Goal: Transaction & Acquisition: Purchase product/service

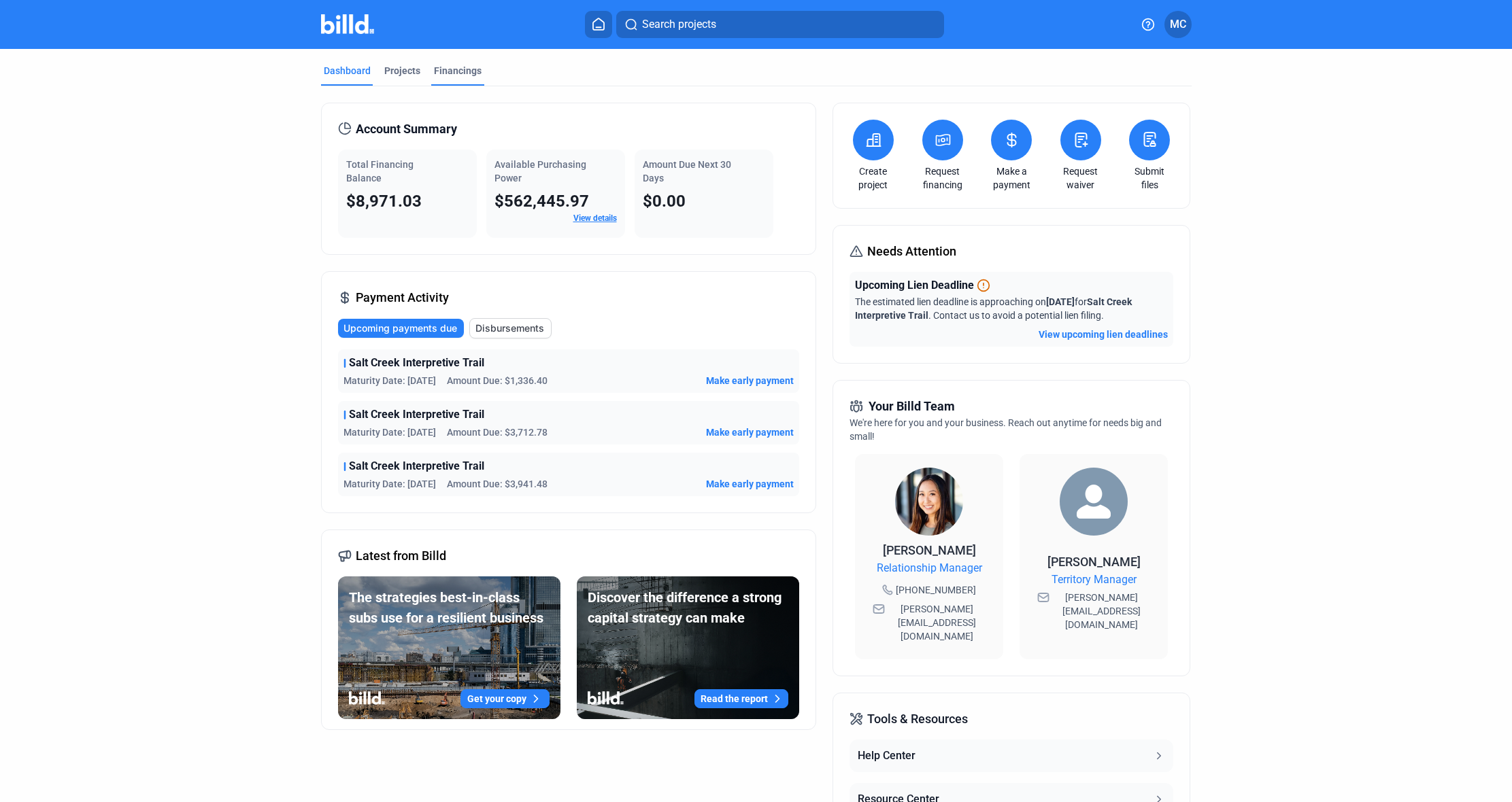
click at [451, 70] on div "Financings" at bounding box center [457, 70] width 47 height 14
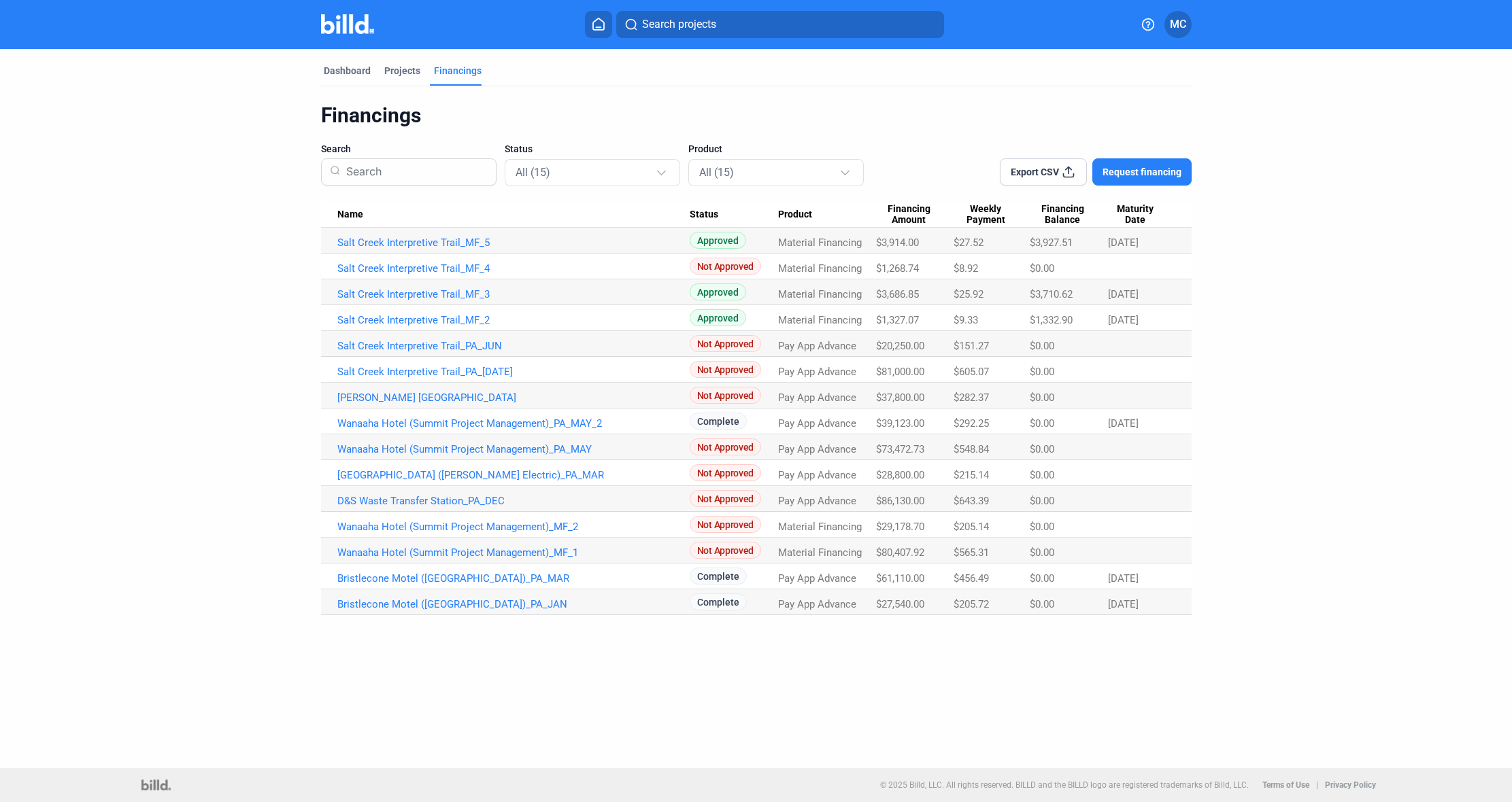
click at [1160, 169] on span "Request financing" at bounding box center [1142, 172] width 79 height 14
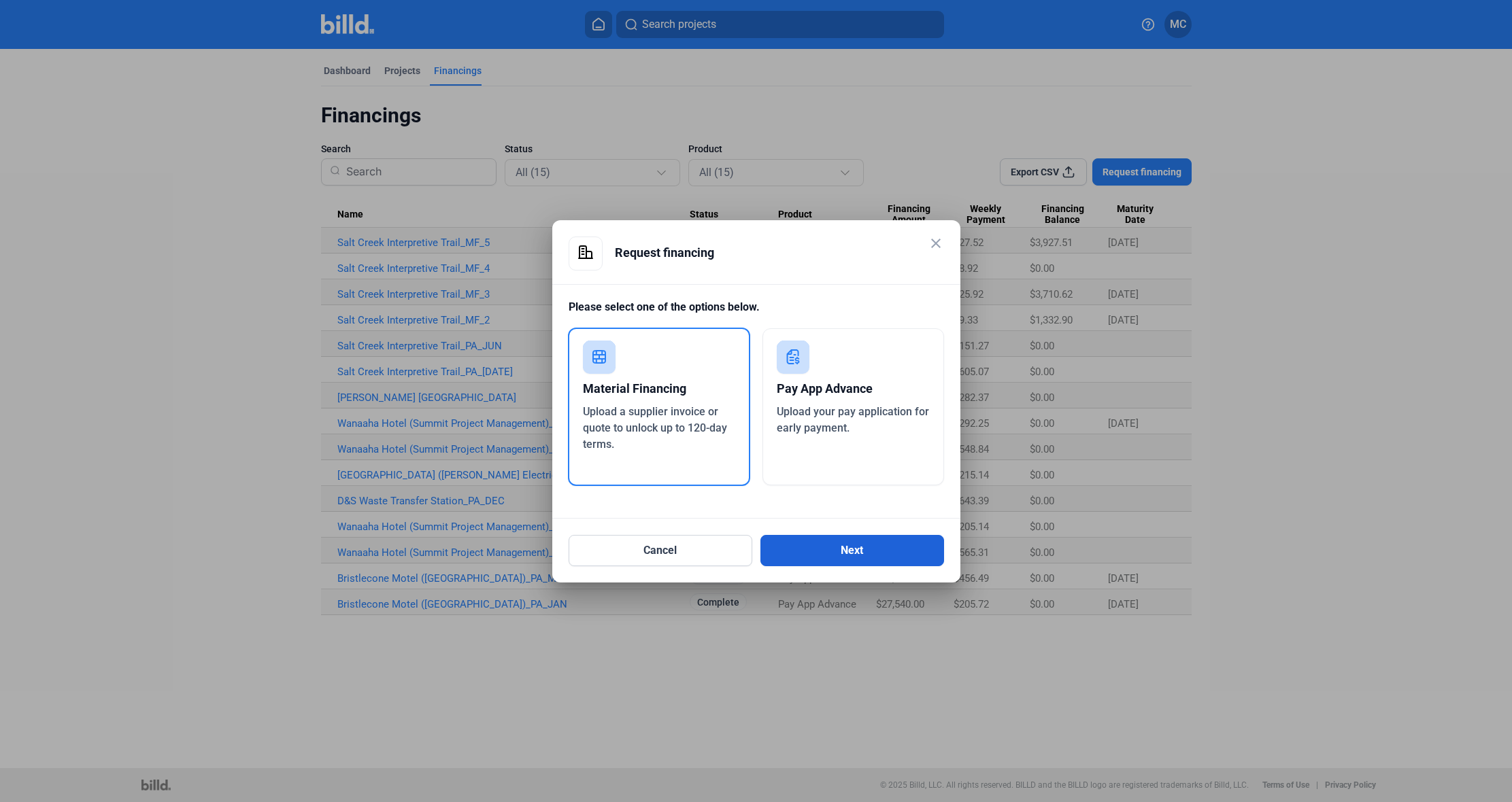
click at [835, 550] on button "Next" at bounding box center [852, 550] width 184 height 31
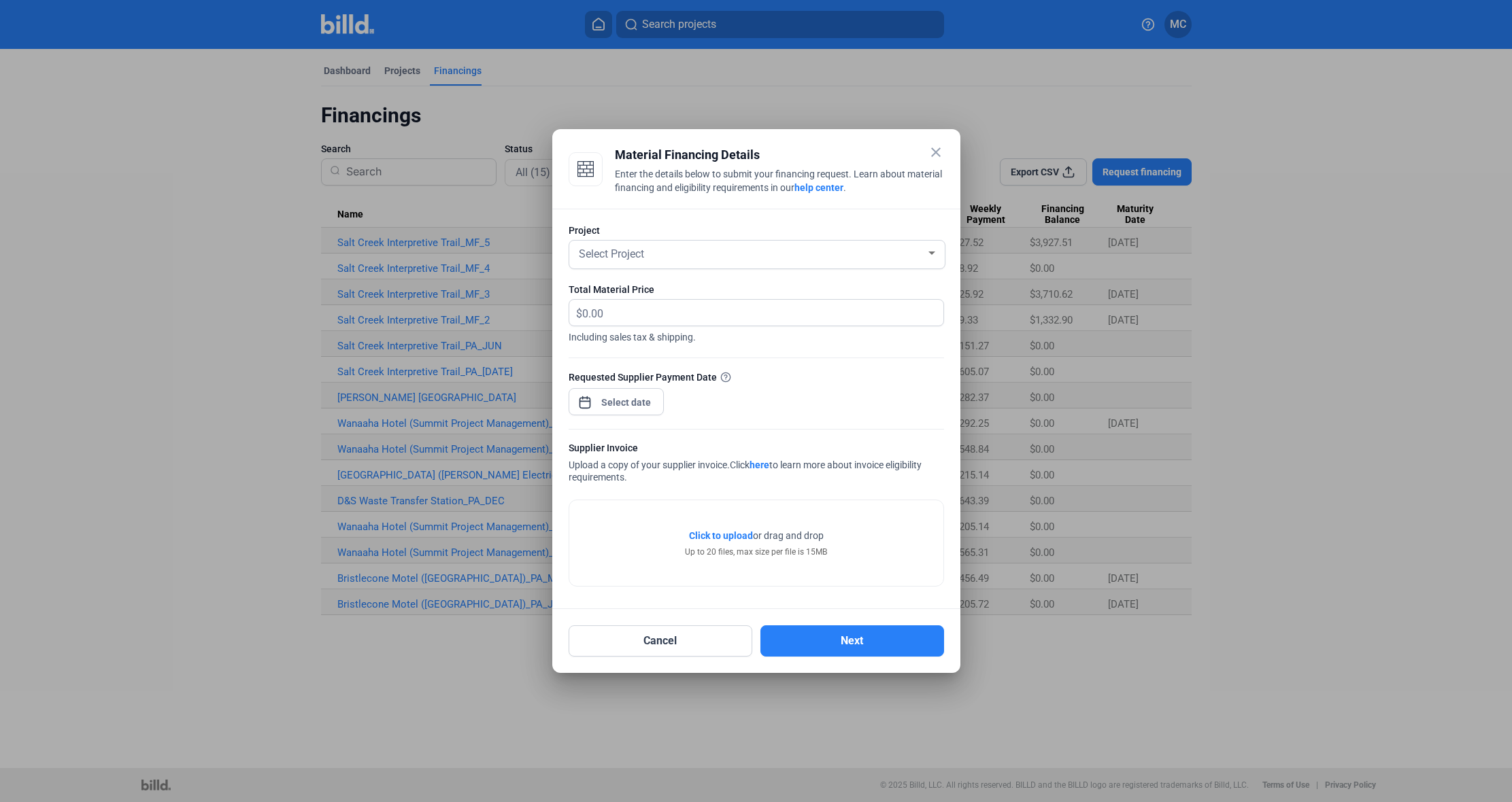
click at [934, 155] on mat-icon "close" at bounding box center [936, 152] width 16 height 16
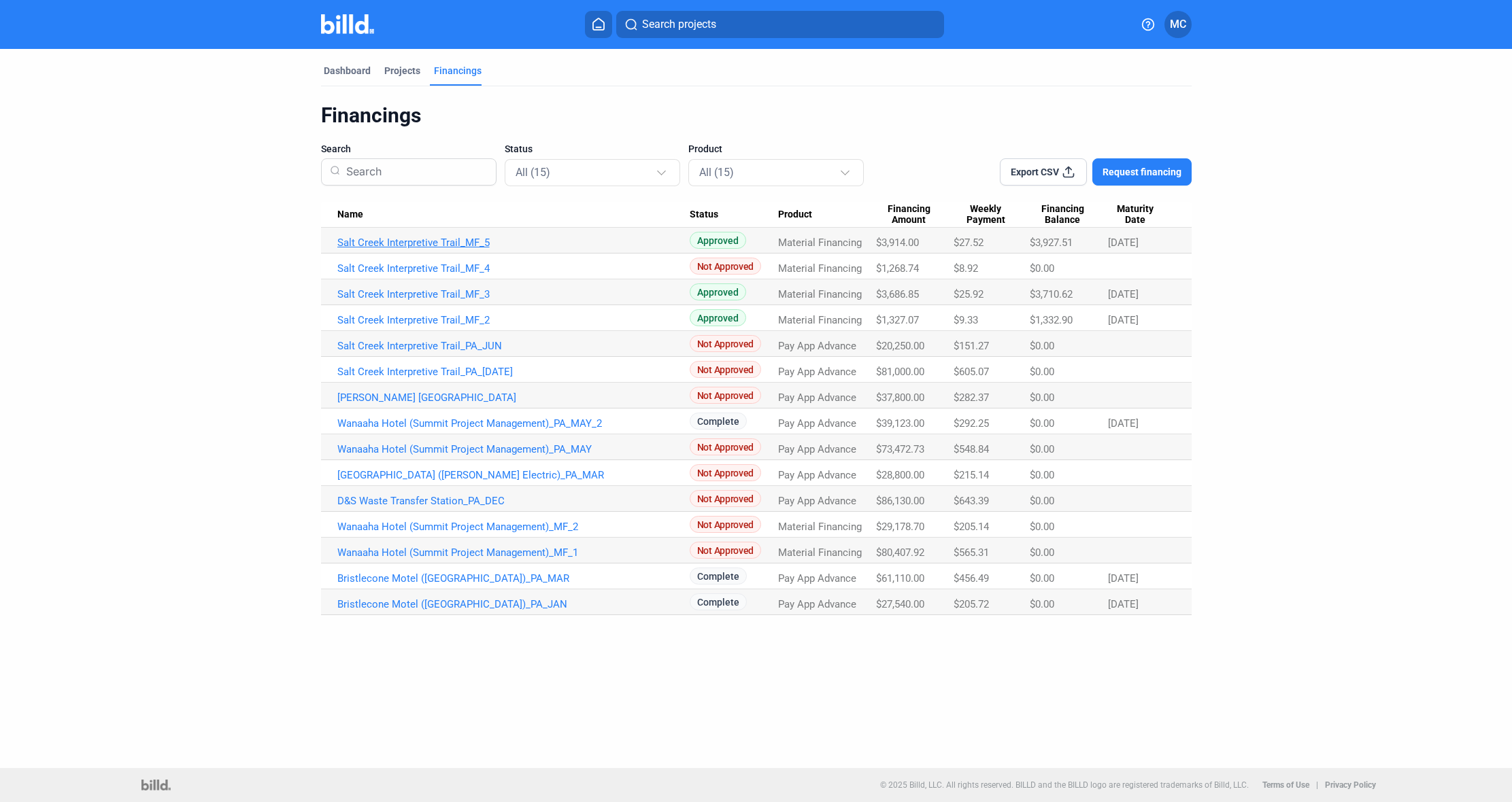
click at [442, 245] on link "Salt Creek Interpretive Trail_MF_5" at bounding box center [514, 243] width 352 height 12
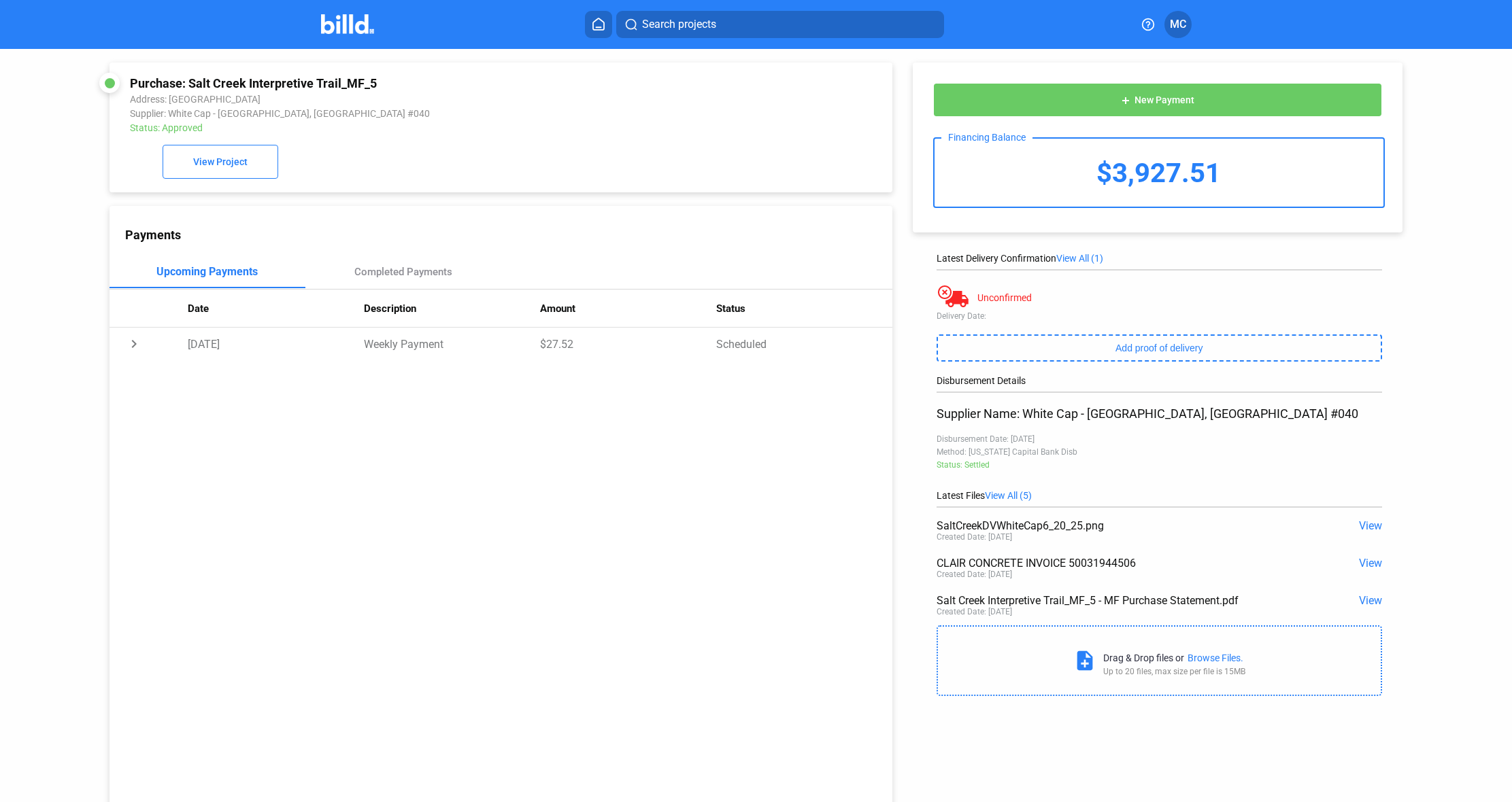
click at [1369, 527] on span "View" at bounding box center [1370, 526] width 23 height 13
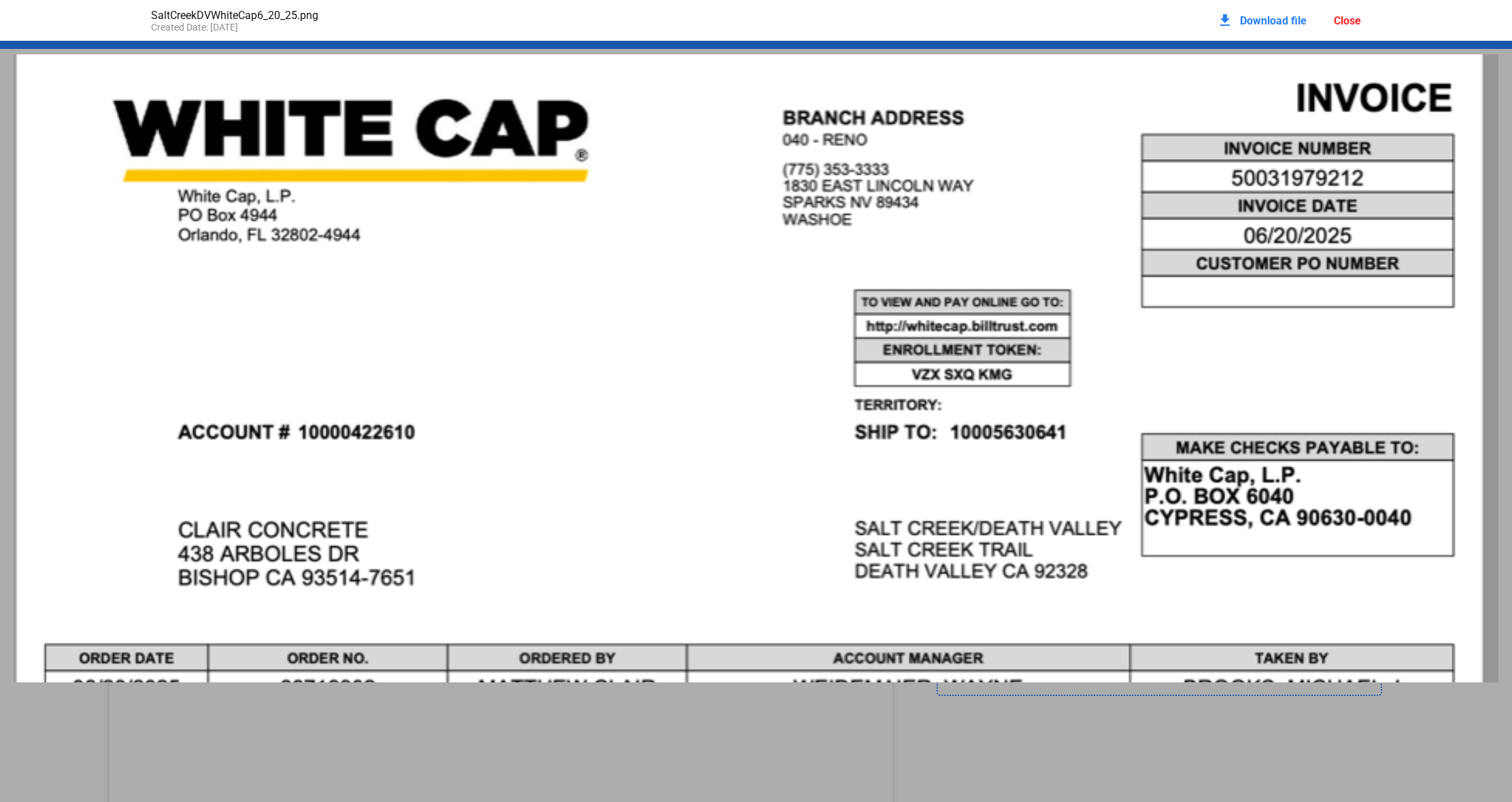
click at [1344, 20] on div "Close" at bounding box center [1348, 21] width 27 height 13
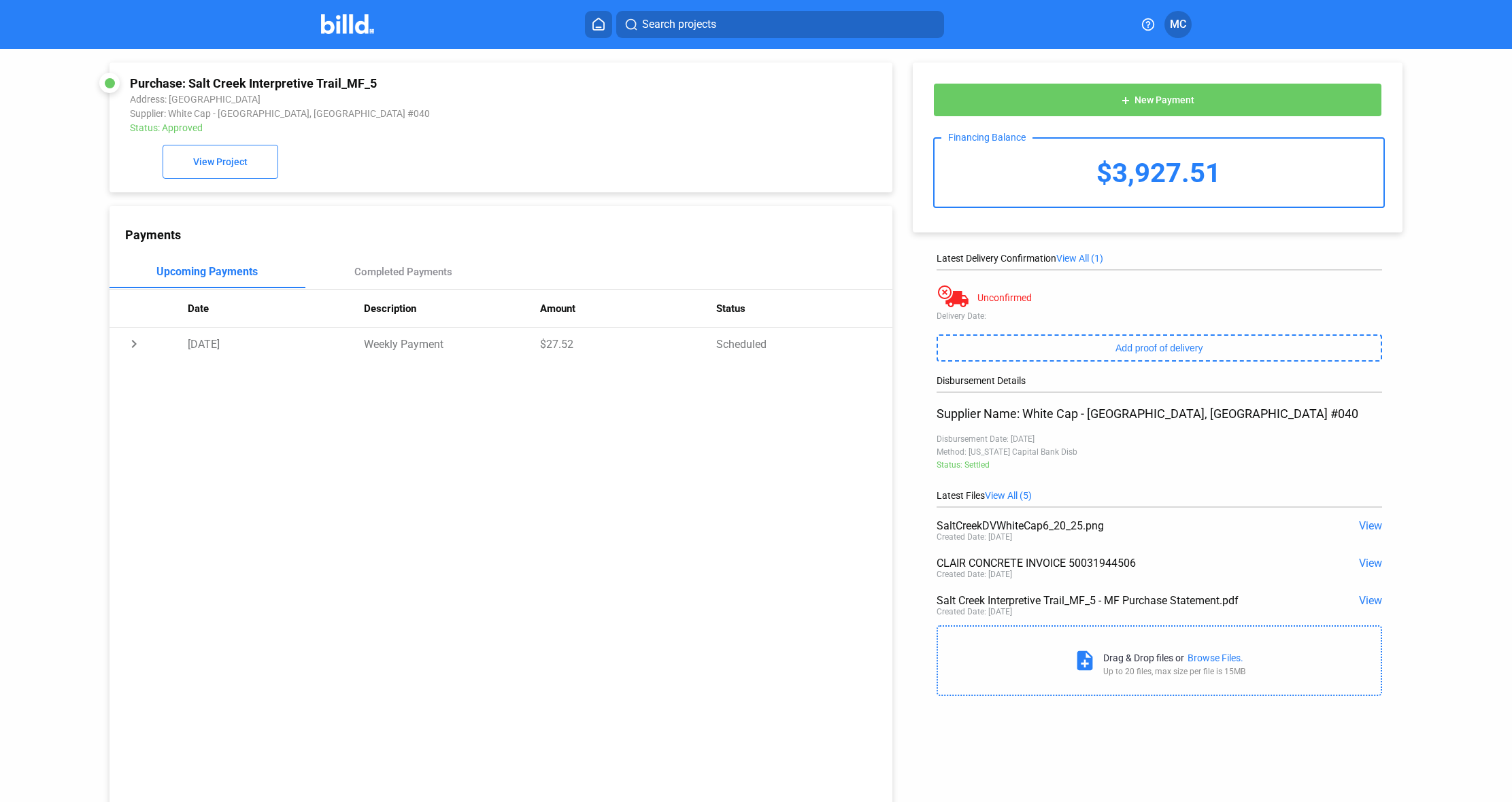
click at [1360, 560] on span "View" at bounding box center [1370, 562] width 23 height 13
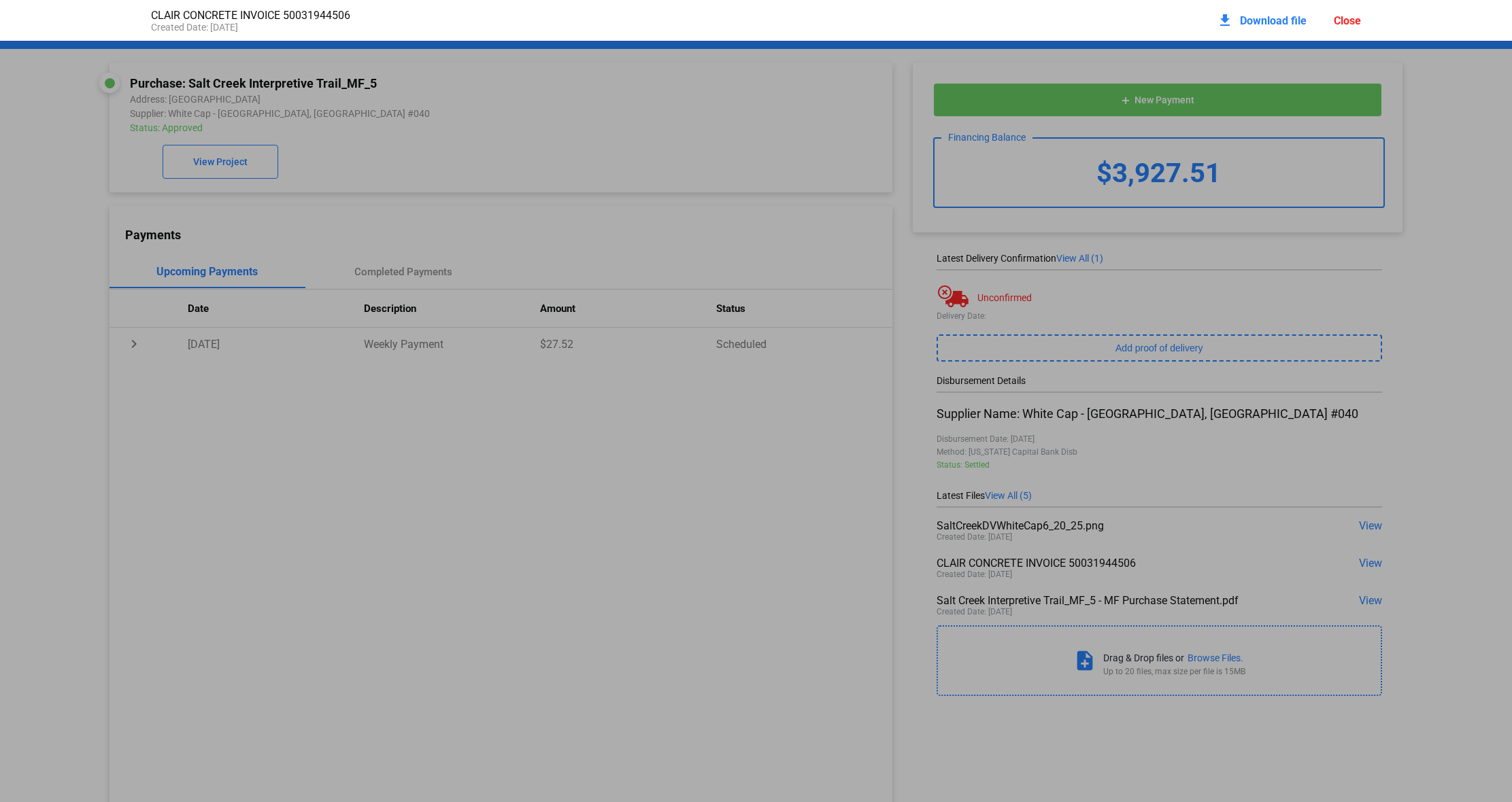
scroll to position [7, 0]
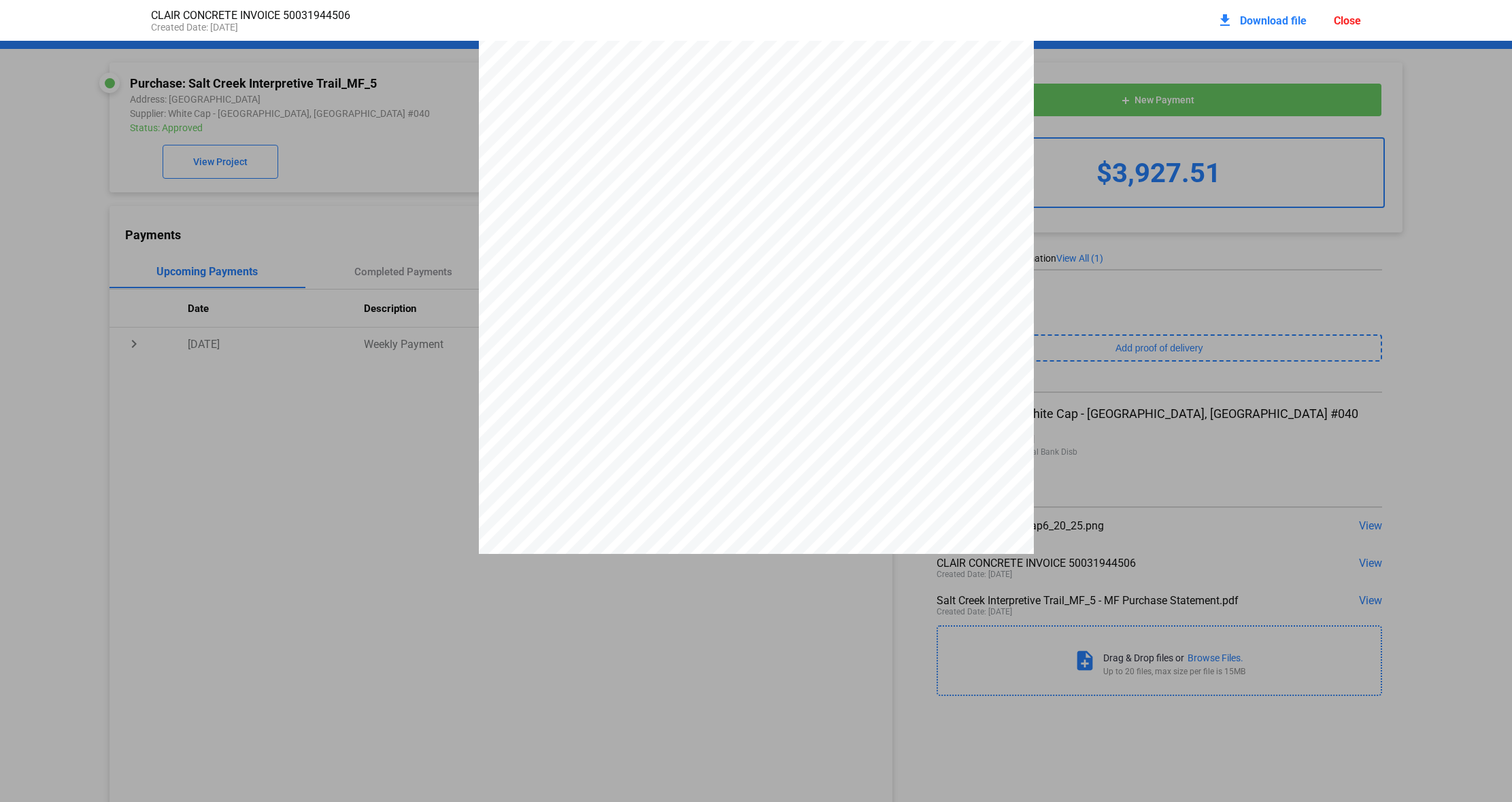
click at [1186, 422] on div at bounding box center [756, 393] width 1512 height 718
click at [1344, 21] on div "Close" at bounding box center [1348, 21] width 27 height 13
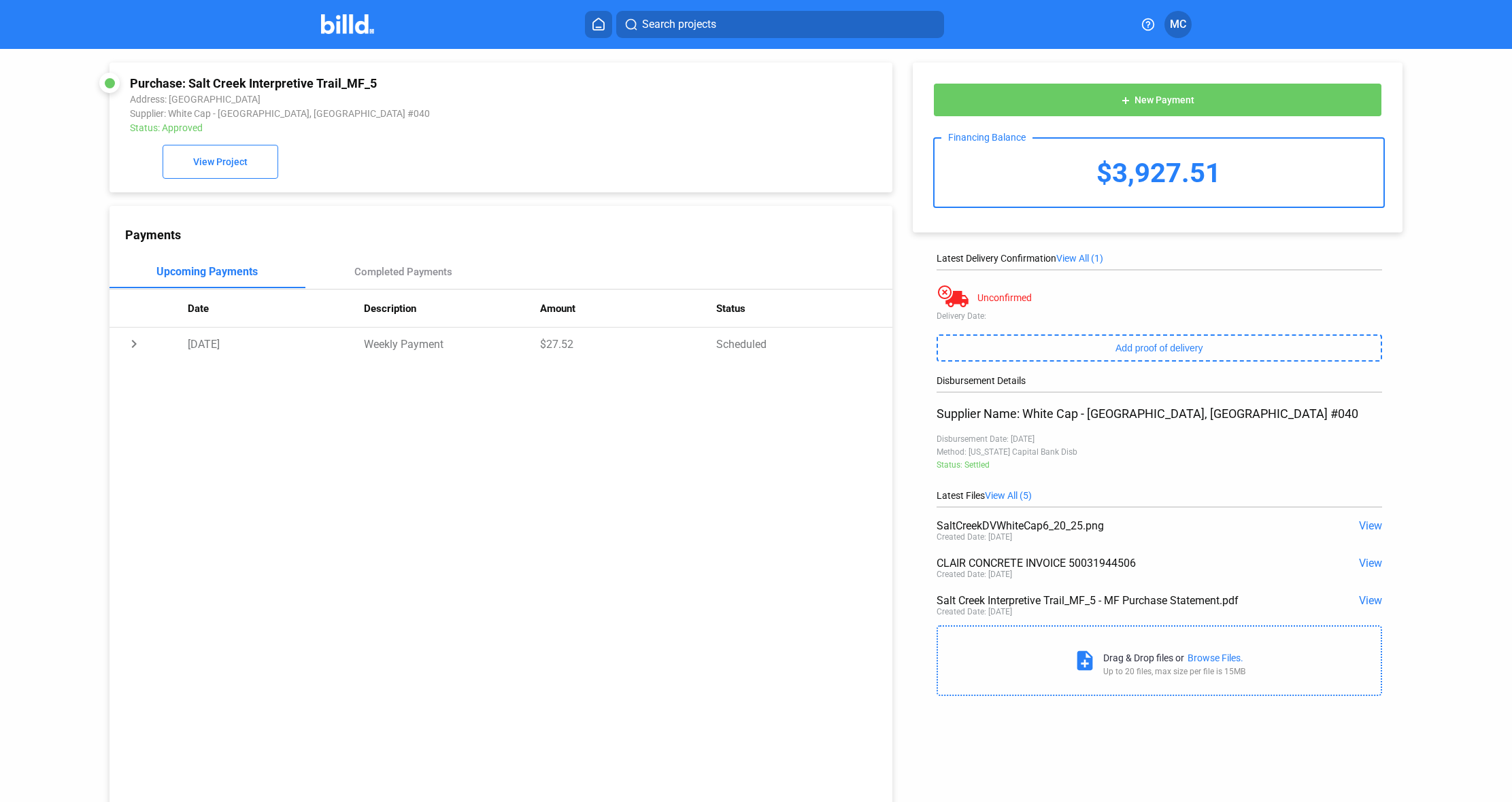
click at [593, 21] on icon at bounding box center [598, 23] width 11 height 11
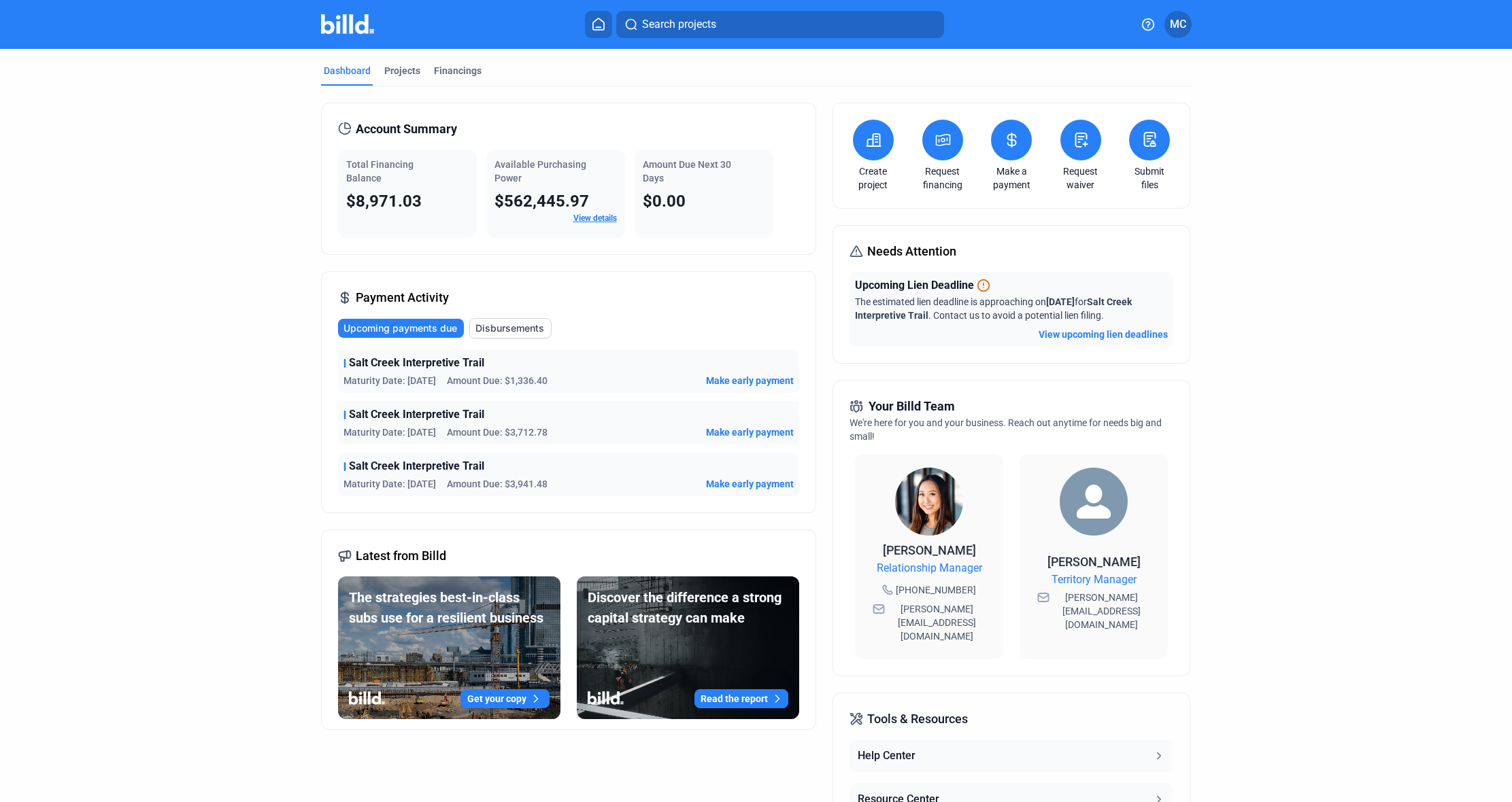
click at [936, 137] on icon at bounding box center [942, 140] width 14 height 11
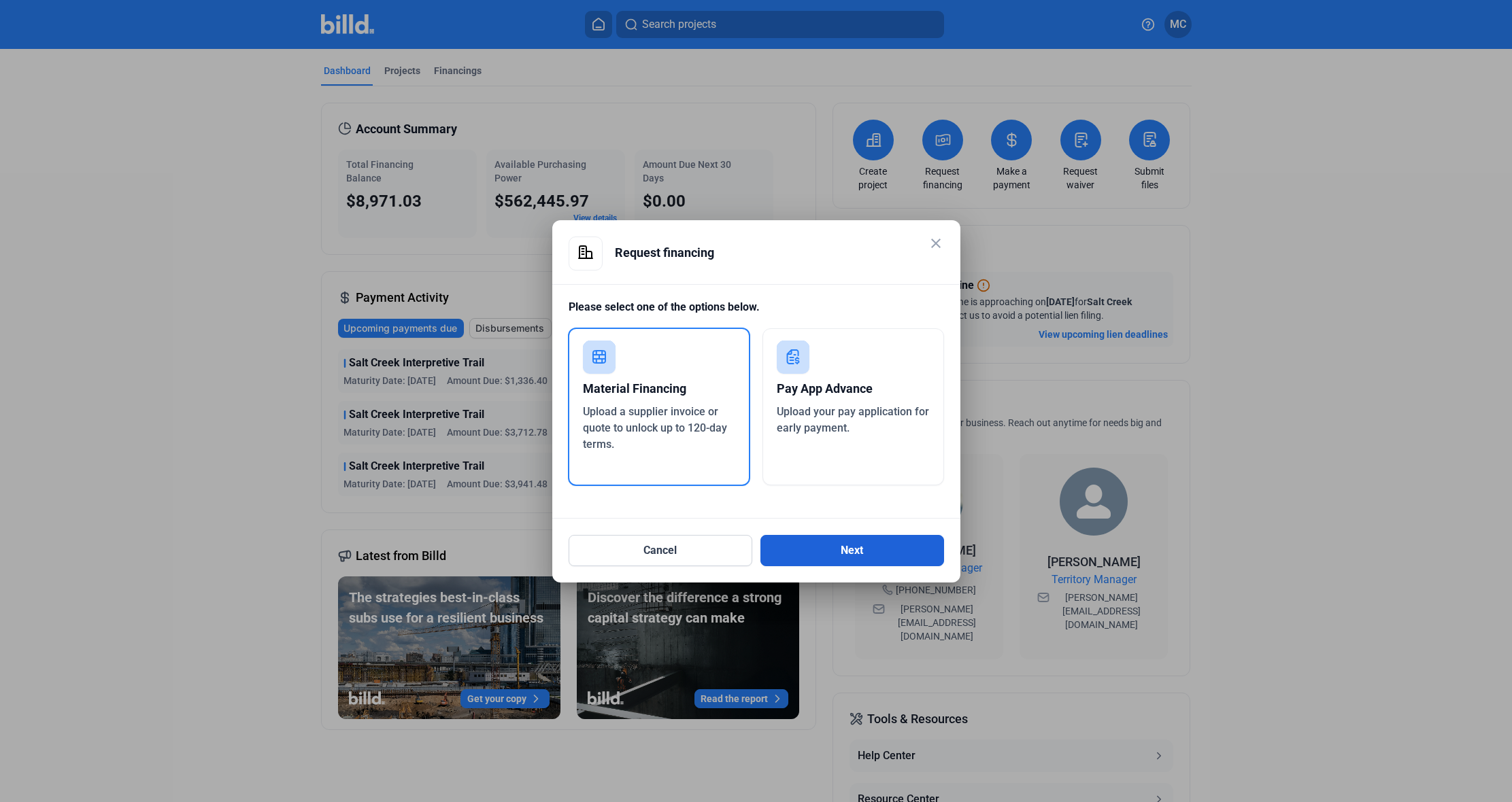
click at [847, 544] on button "Next" at bounding box center [852, 550] width 184 height 31
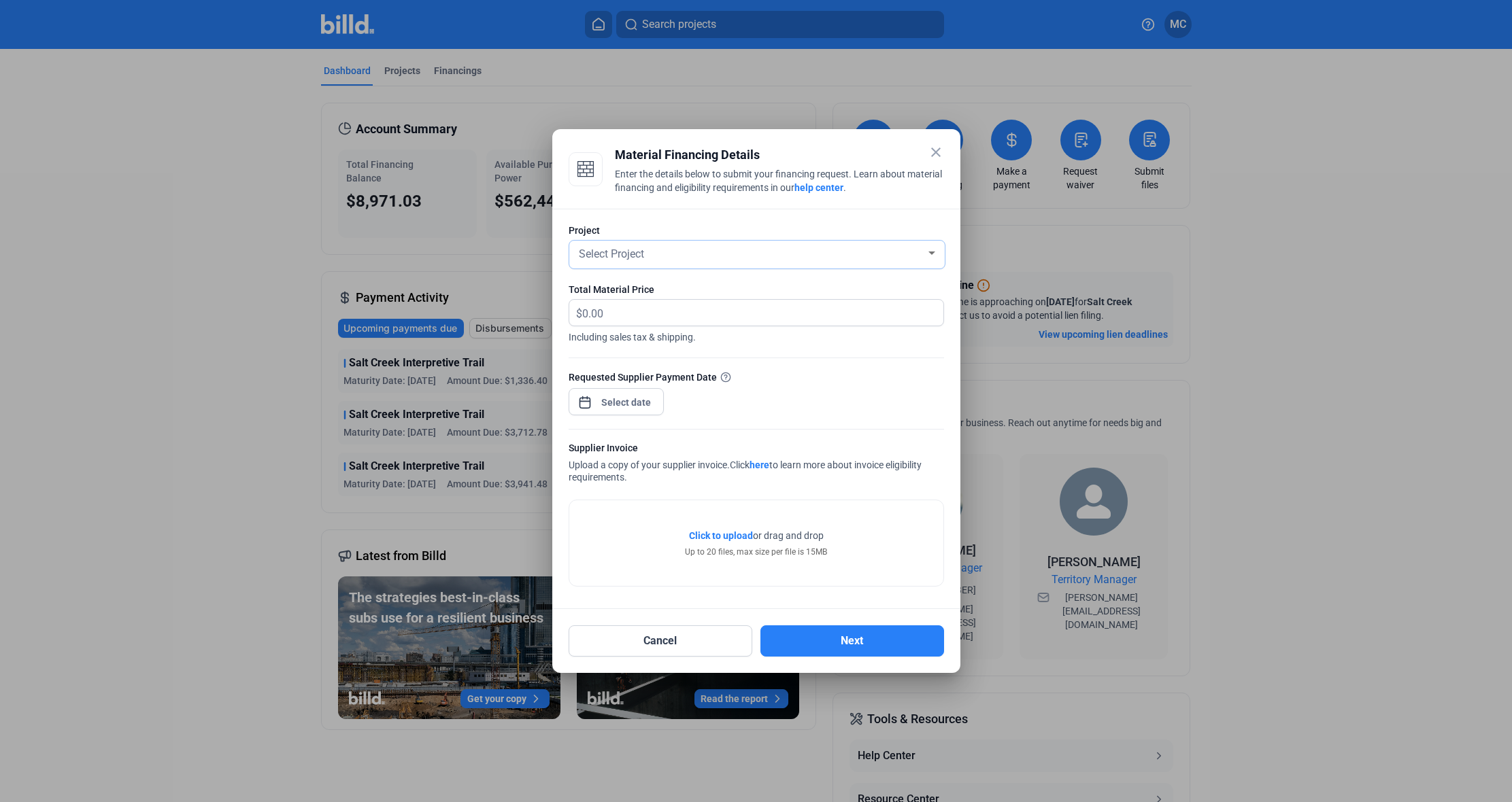
click at [708, 258] on div "Select Project" at bounding box center [751, 252] width 350 height 19
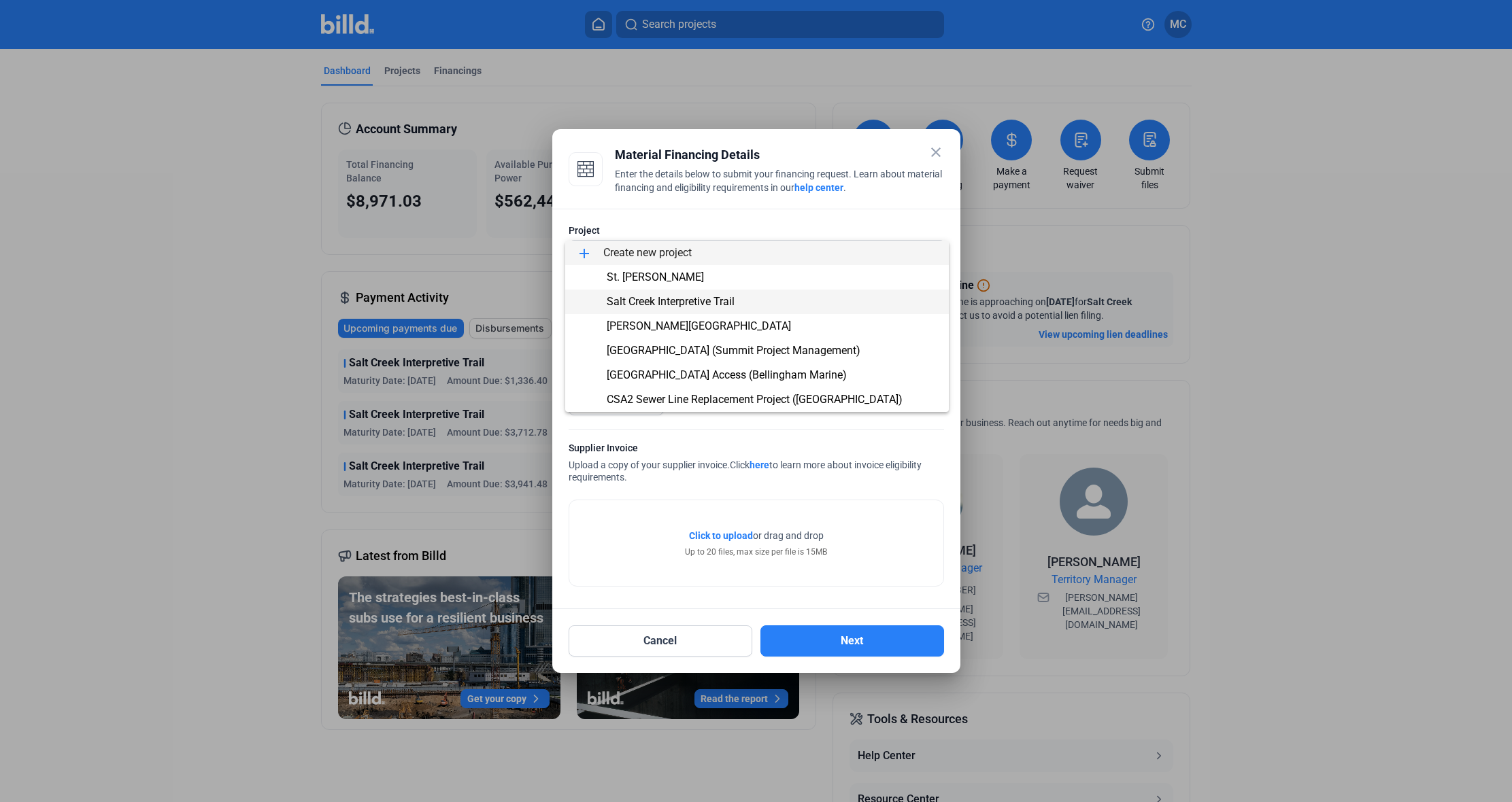
click at [689, 305] on span "Salt Creek Interpretive Trail" at bounding box center [670, 301] width 128 height 13
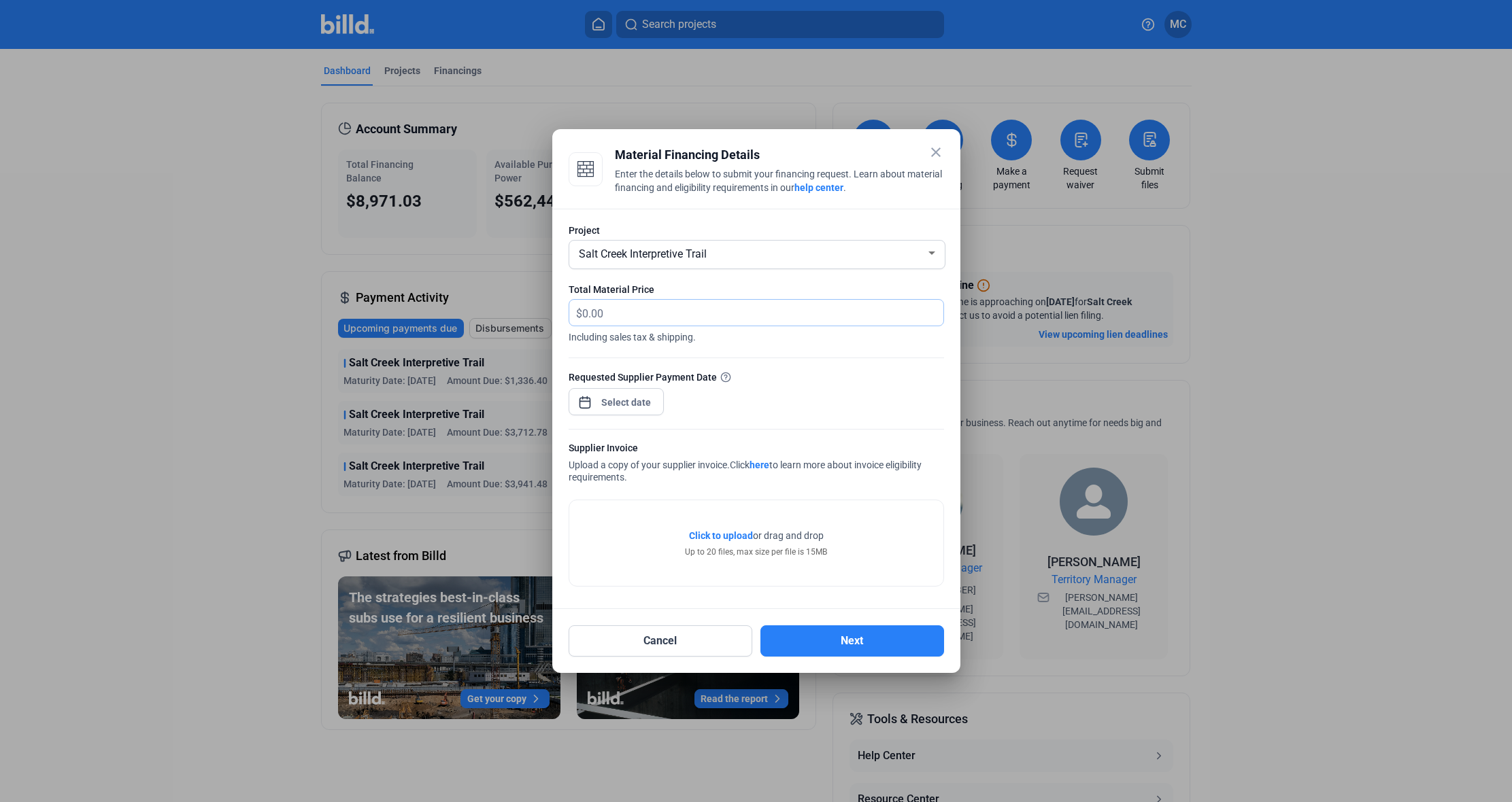
click at [689, 305] on input "text" at bounding box center [763, 313] width 361 height 27
click at [725, 536] on span "Click to upload" at bounding box center [721, 536] width 64 height 11
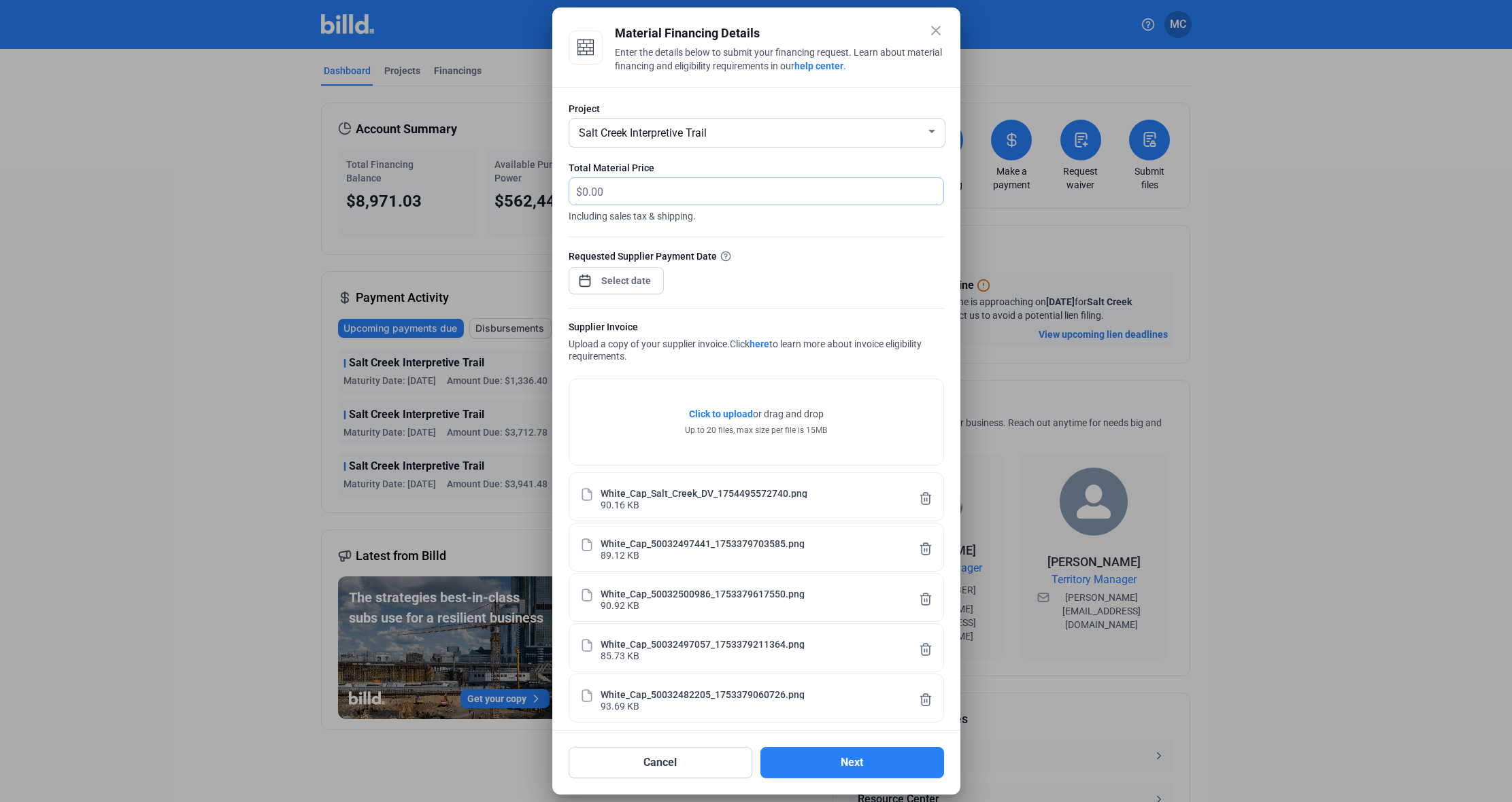
click at [722, 190] on input "text" at bounding box center [763, 191] width 361 height 27
click at [635, 286] on div "close Material Financing Details Enter the details below to submit your financi…" at bounding box center [756, 401] width 1512 height 802
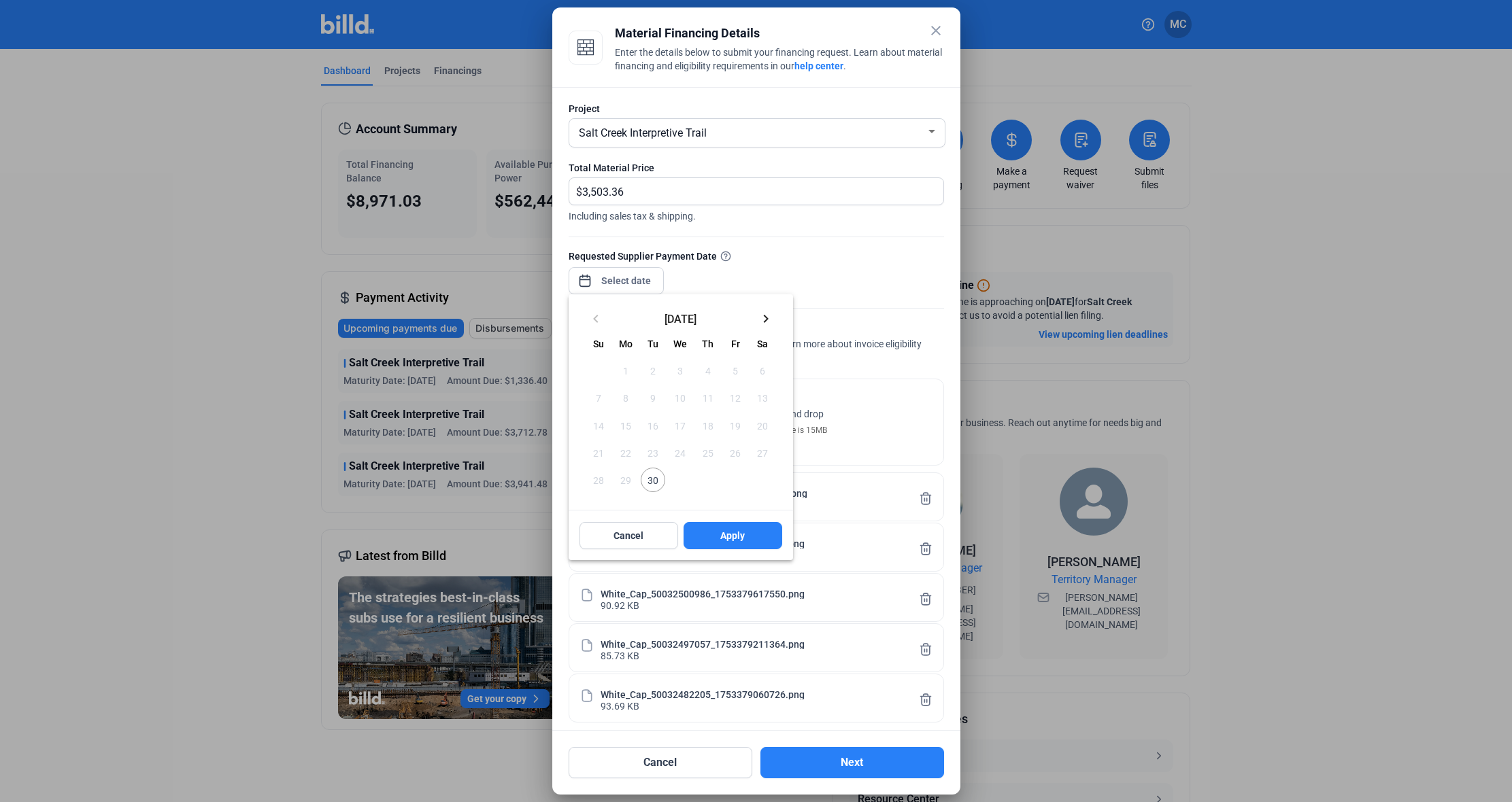
click at [662, 484] on span "30" at bounding box center [653, 480] width 25 height 25
click at [723, 531] on span "Apply" at bounding box center [732, 536] width 25 height 14
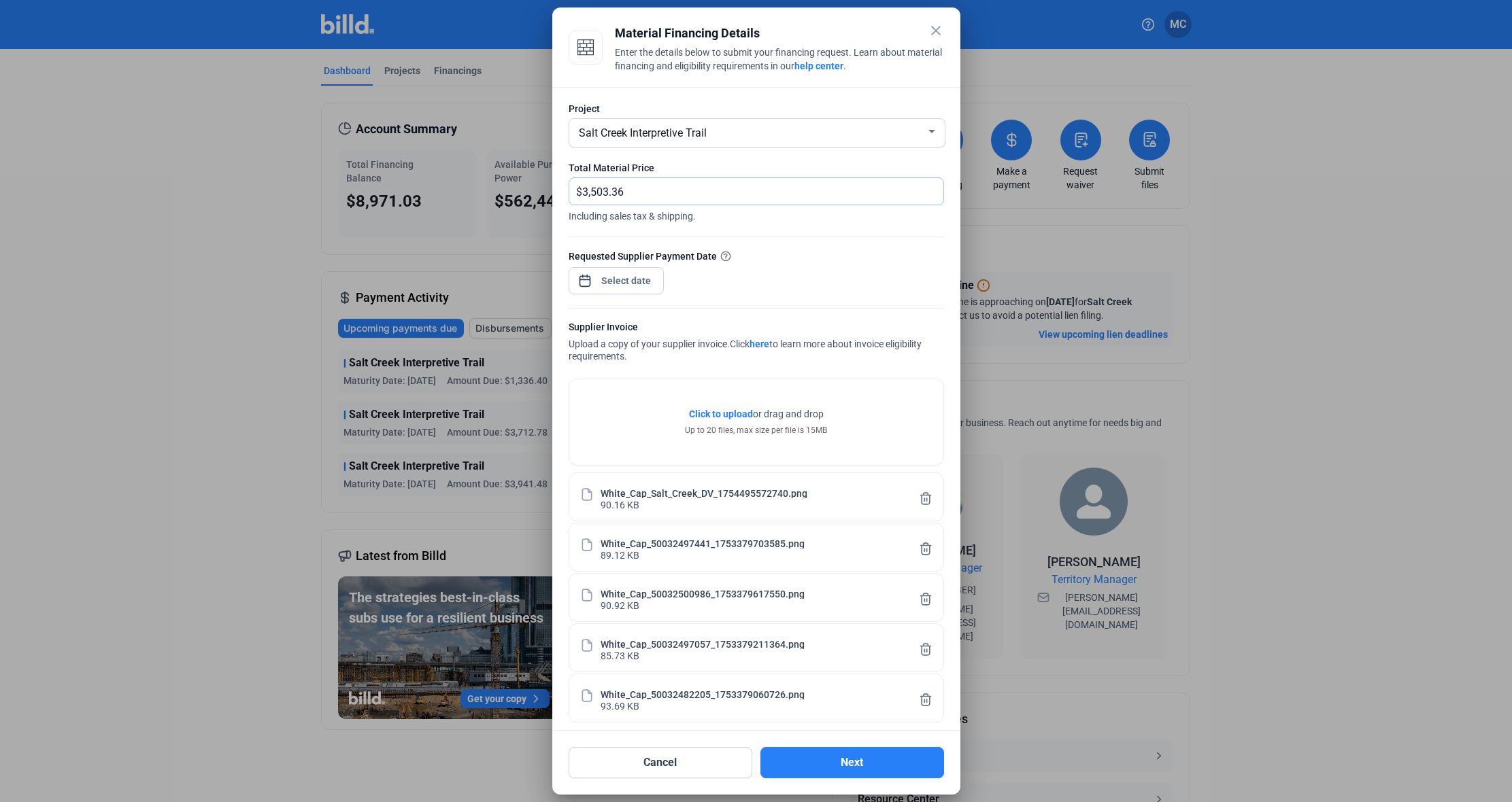
click at [604, 195] on input "3,503.36" at bounding box center [763, 191] width 361 height 27
type input "3,505.36"
click at [847, 764] on button "Next" at bounding box center [852, 763] width 184 height 31
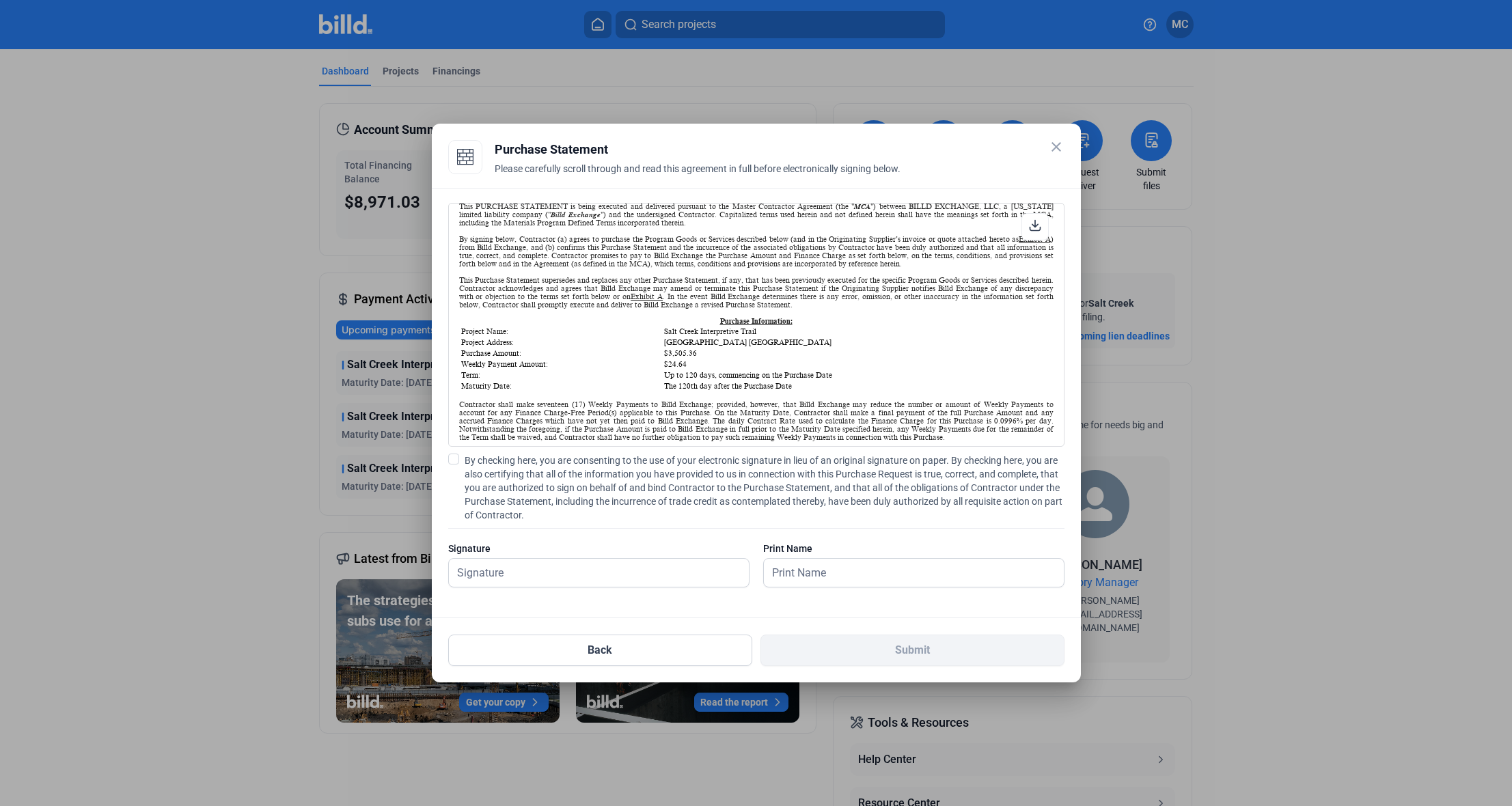
scroll to position [74, 0]
click at [450, 461] on span at bounding box center [453, 459] width 11 height 11
click at [0, 0] on input "By checking here, you are consenting to the use of your electronic signature in…" at bounding box center [0, 0] width 0 height 0
click at [514, 576] on input "text" at bounding box center [591, 573] width 285 height 28
type input "[PERSON_NAME]"
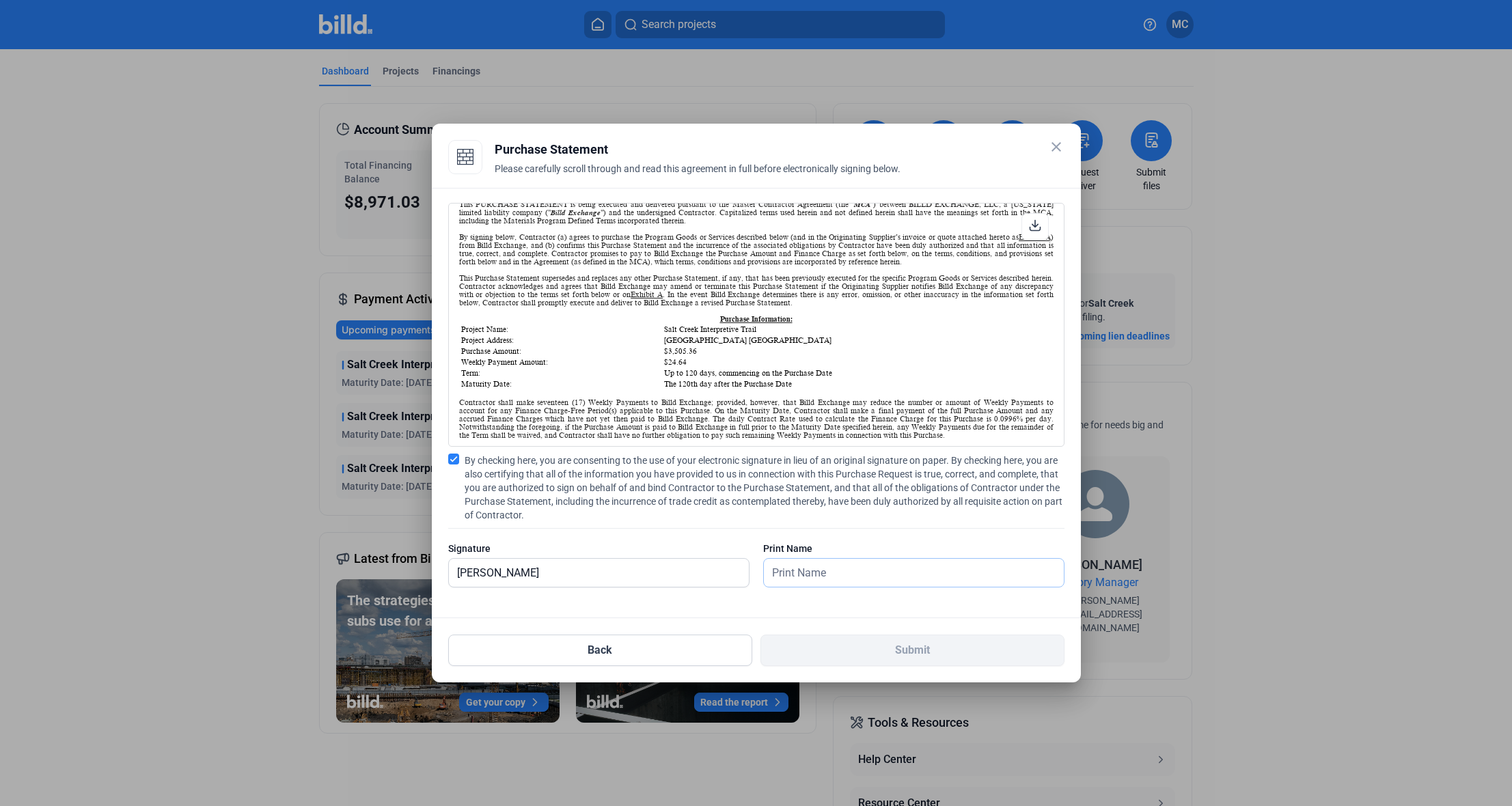
type input "M"
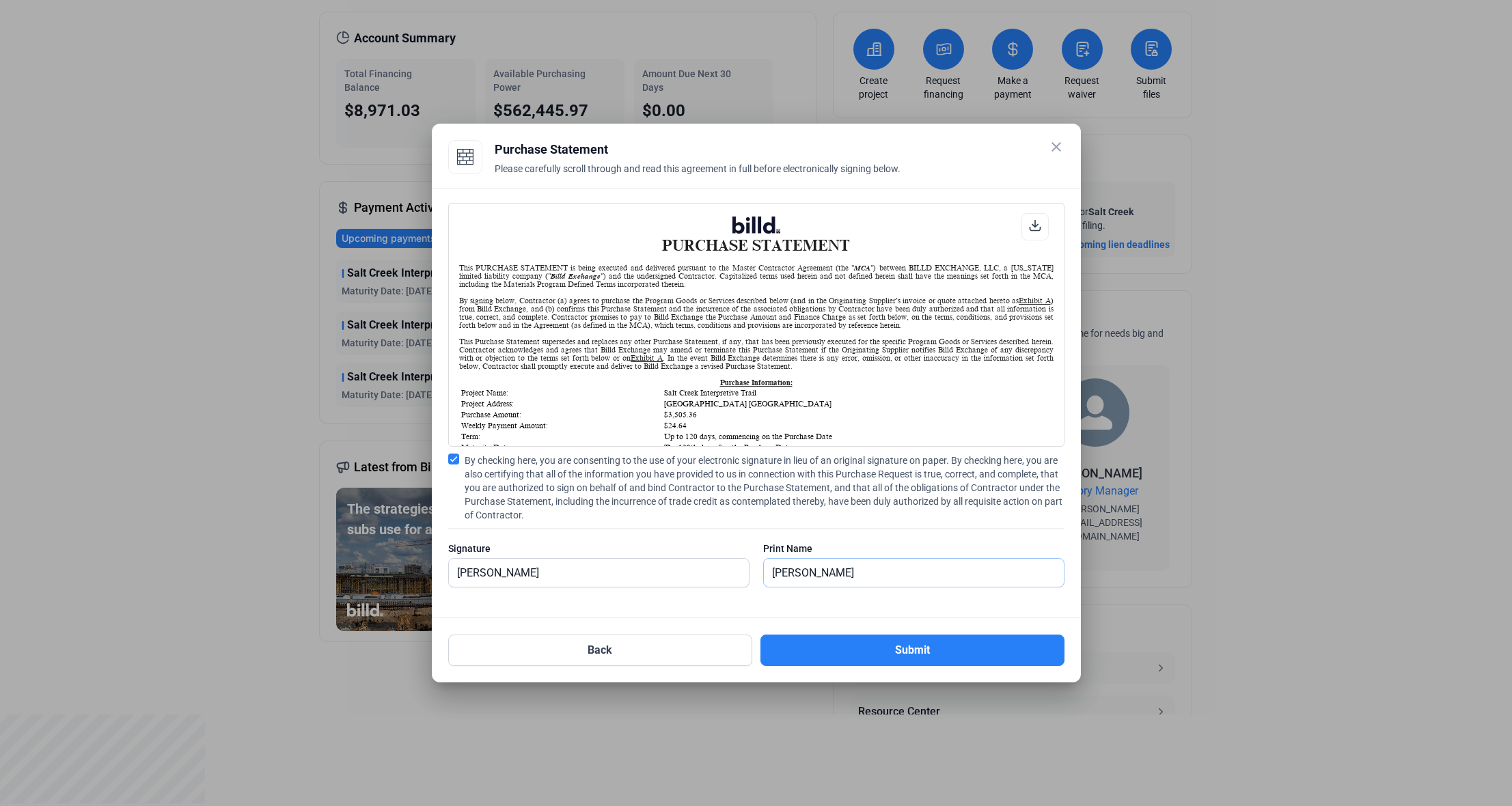
scroll to position [0, 0]
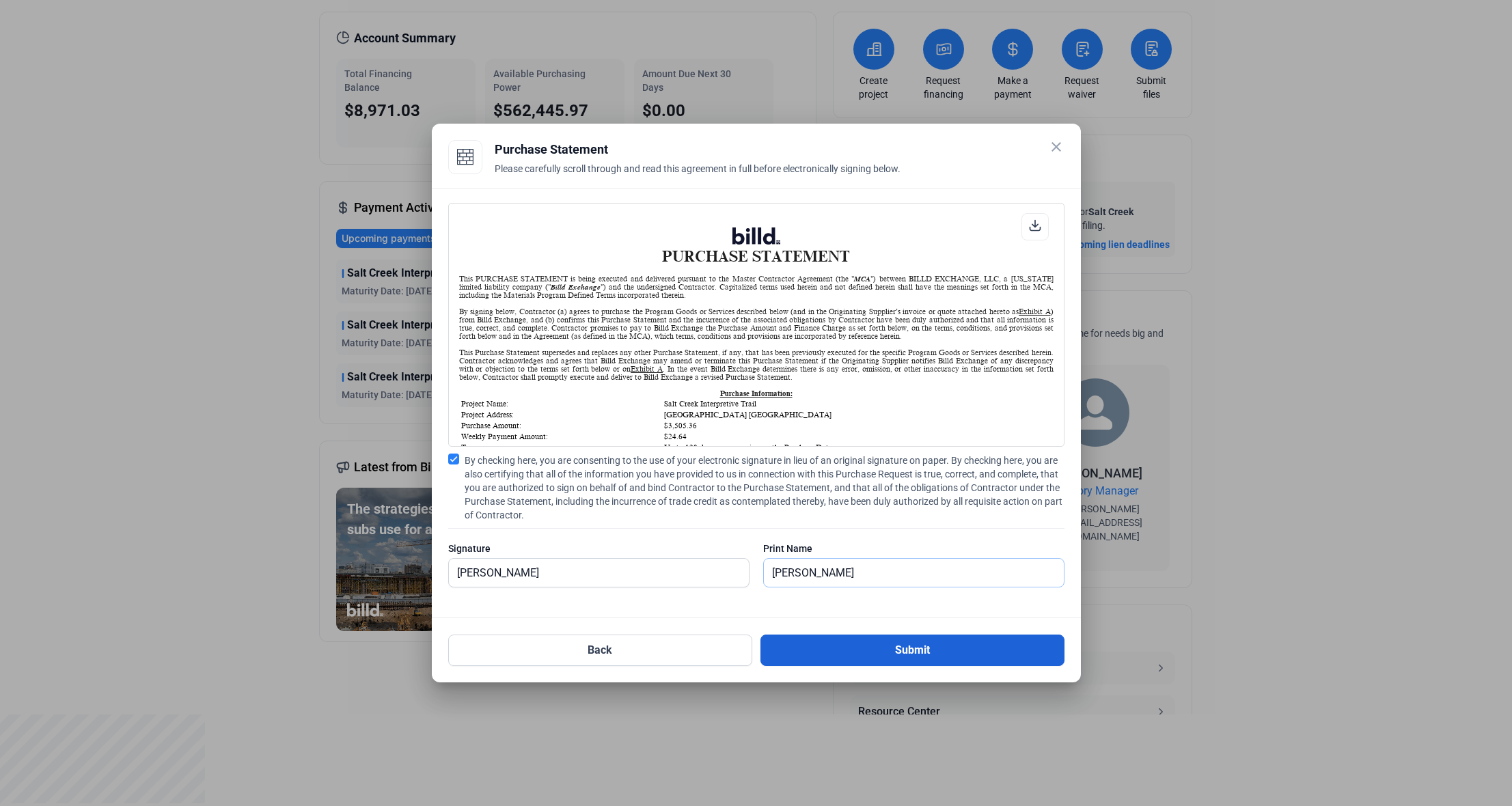
type input "[PERSON_NAME]"
click at [864, 652] on button "Submit" at bounding box center [912, 651] width 304 height 31
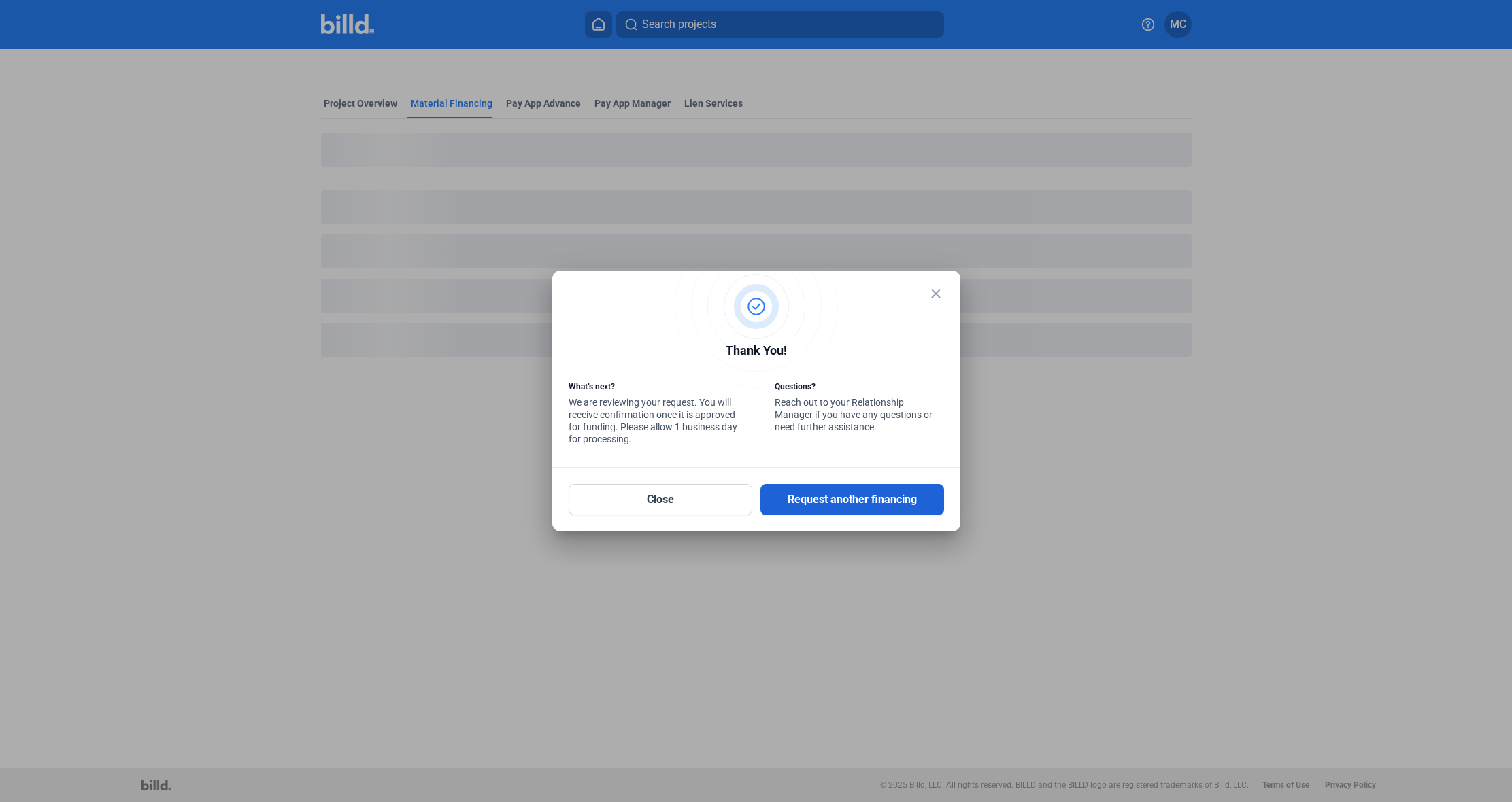
click at [829, 503] on button "Request another financing" at bounding box center [852, 500] width 184 height 31
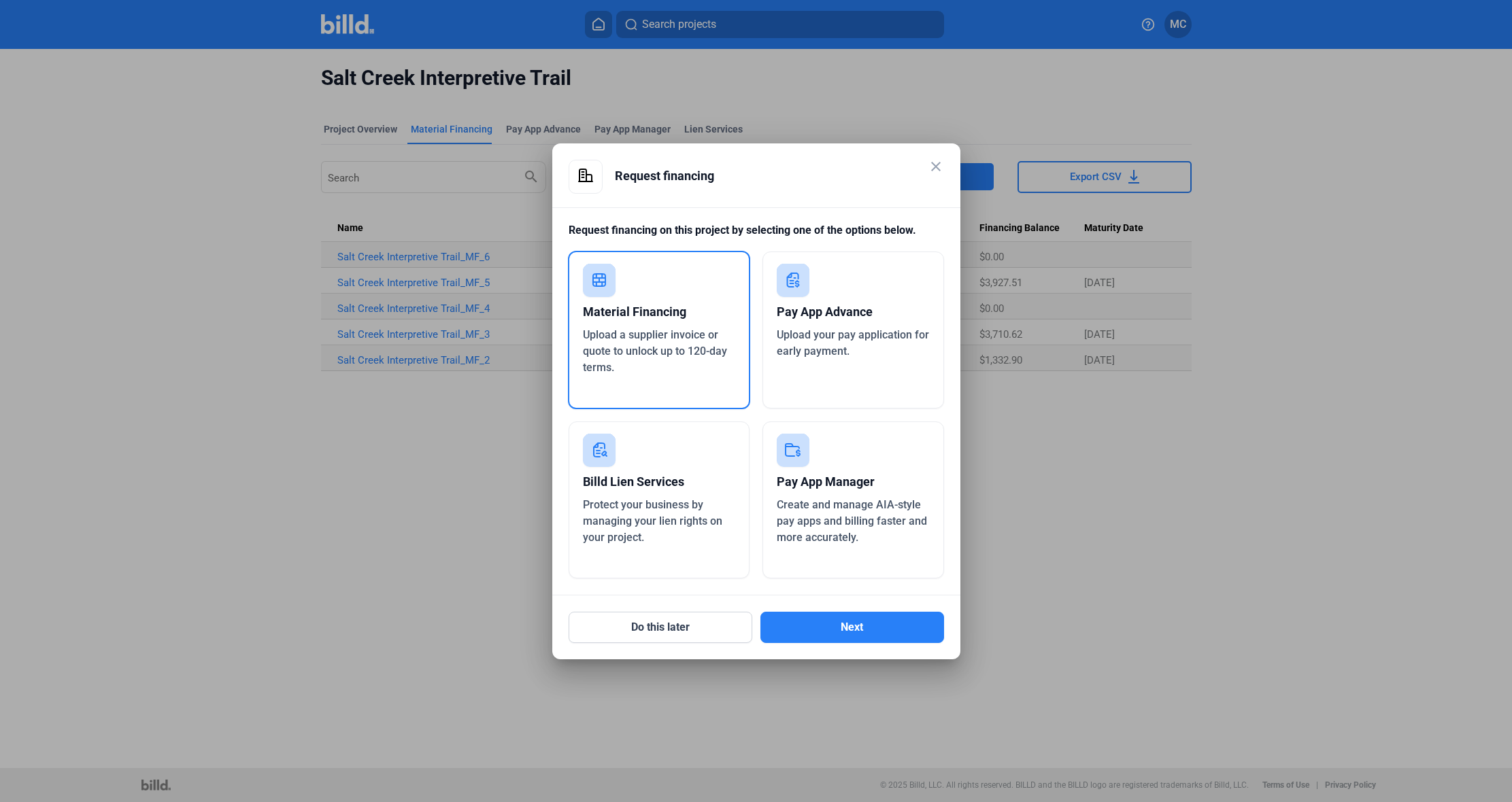
click at [636, 368] on div "Upload a supplier invoice or quote to unlock up to 120-day terms." at bounding box center [659, 351] width 153 height 49
click at [862, 633] on button "Next" at bounding box center [852, 628] width 184 height 31
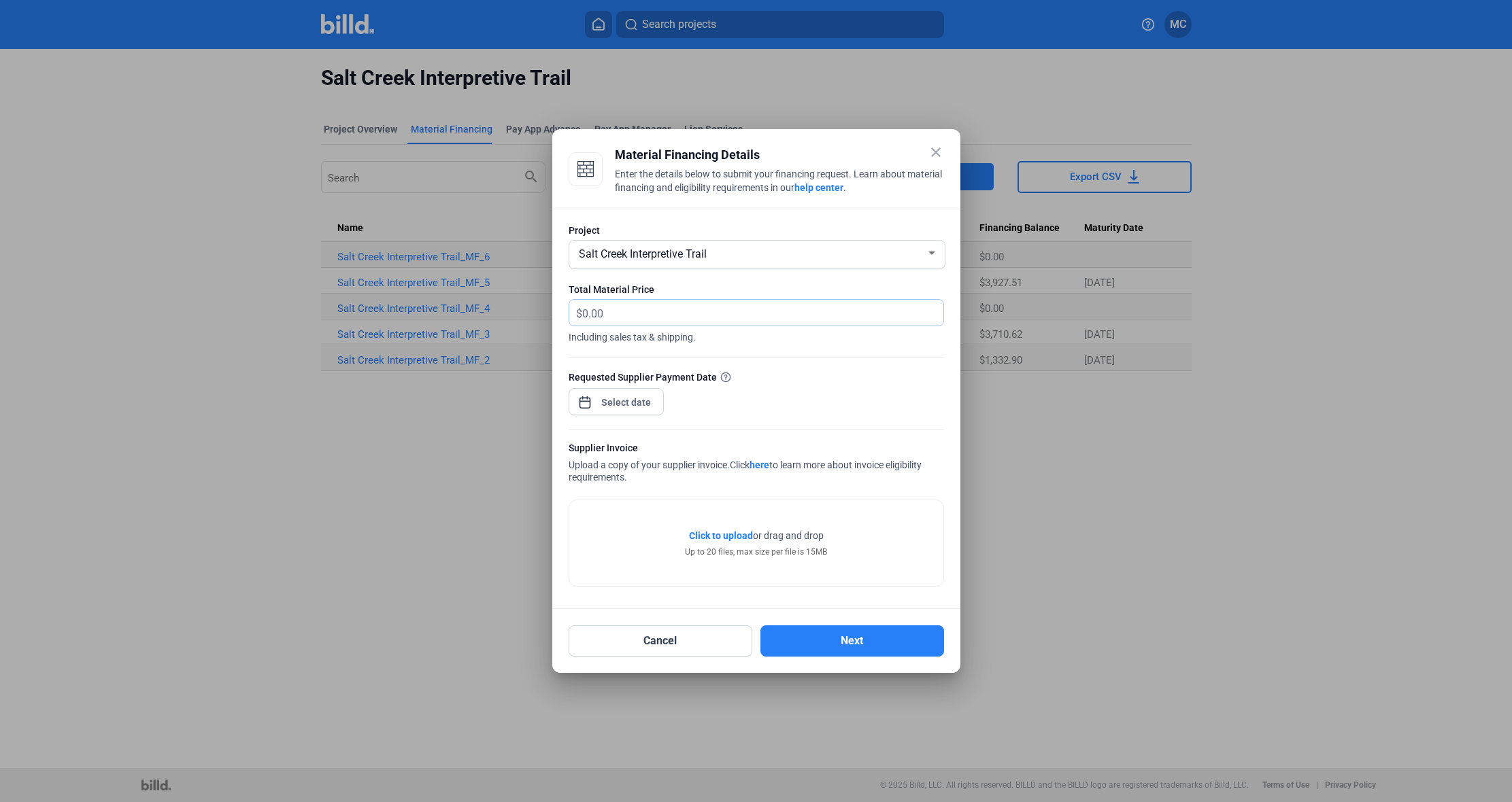
click at [694, 324] on input "text" at bounding box center [755, 313] width 345 height 27
type input "26,239.15"
click at [645, 404] on div "close Material Financing Details Enter the details below to submit your financi…" at bounding box center [756, 401] width 1512 height 802
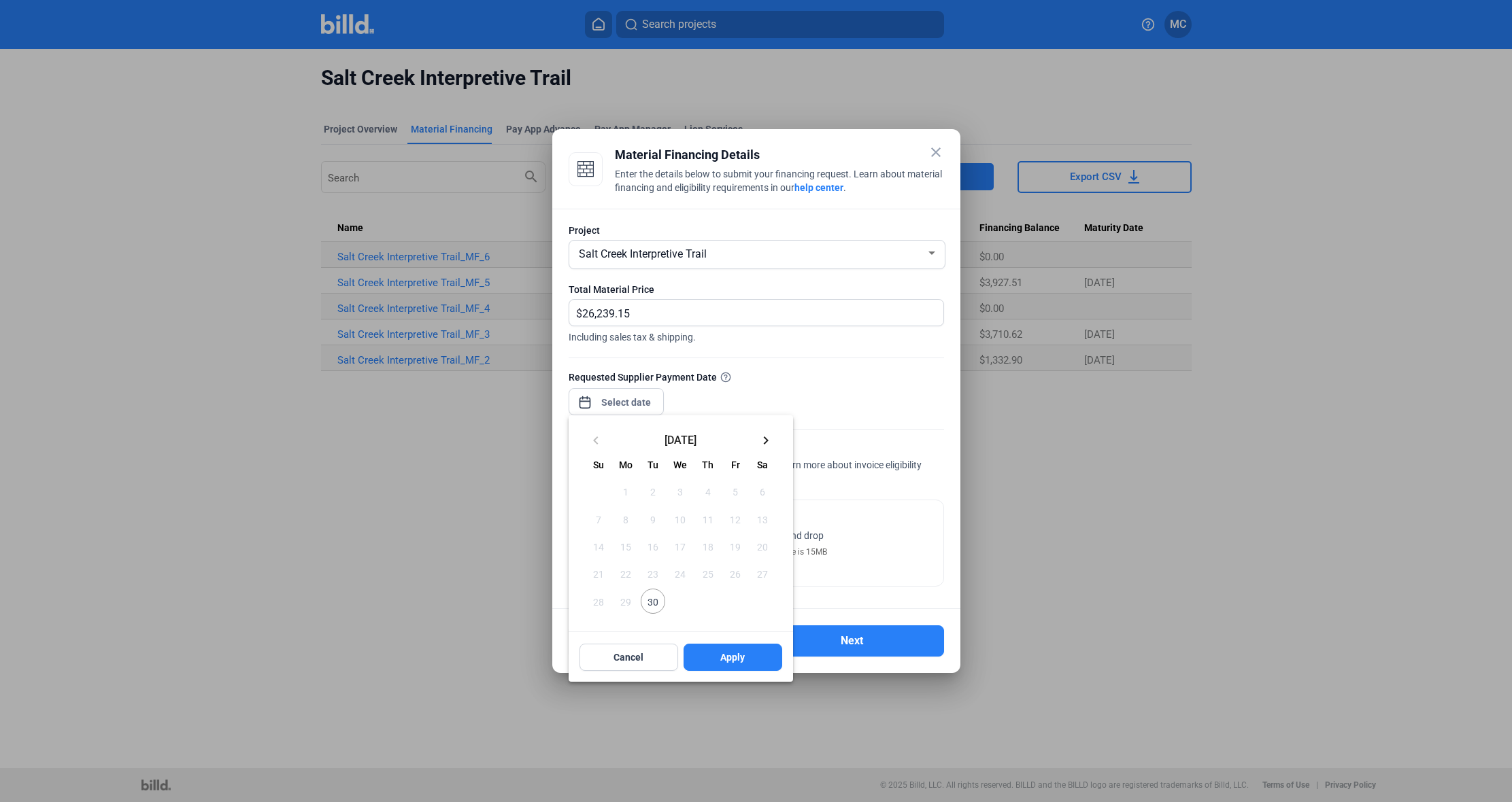
click at [649, 598] on span "30" at bounding box center [653, 601] width 25 height 25
click at [718, 651] on button "Apply" at bounding box center [733, 658] width 99 height 27
click at [838, 408] on div at bounding box center [756, 401] width 1512 height 802
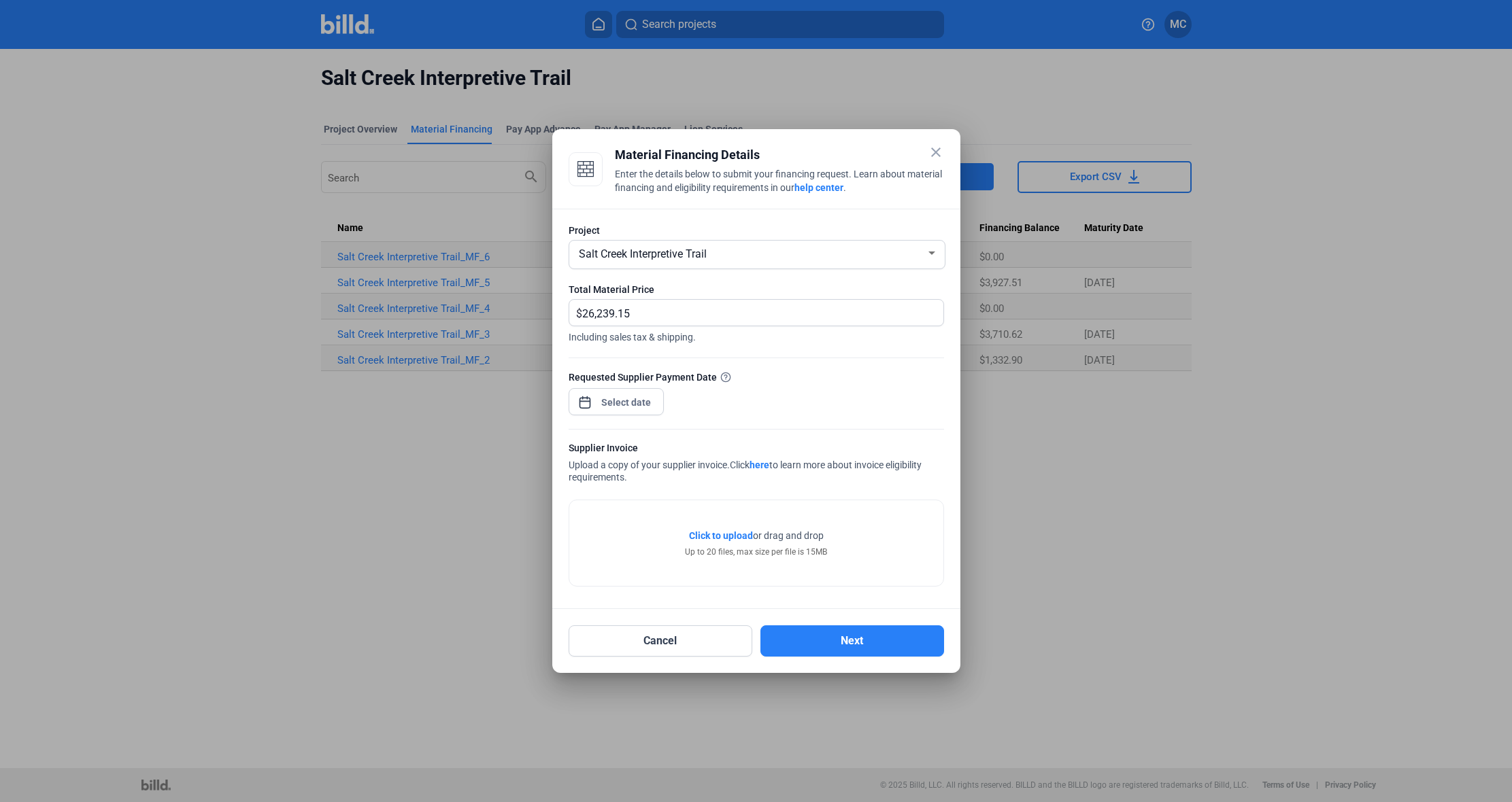
click at [729, 533] on span "Click to upload" at bounding box center [721, 536] width 64 height 11
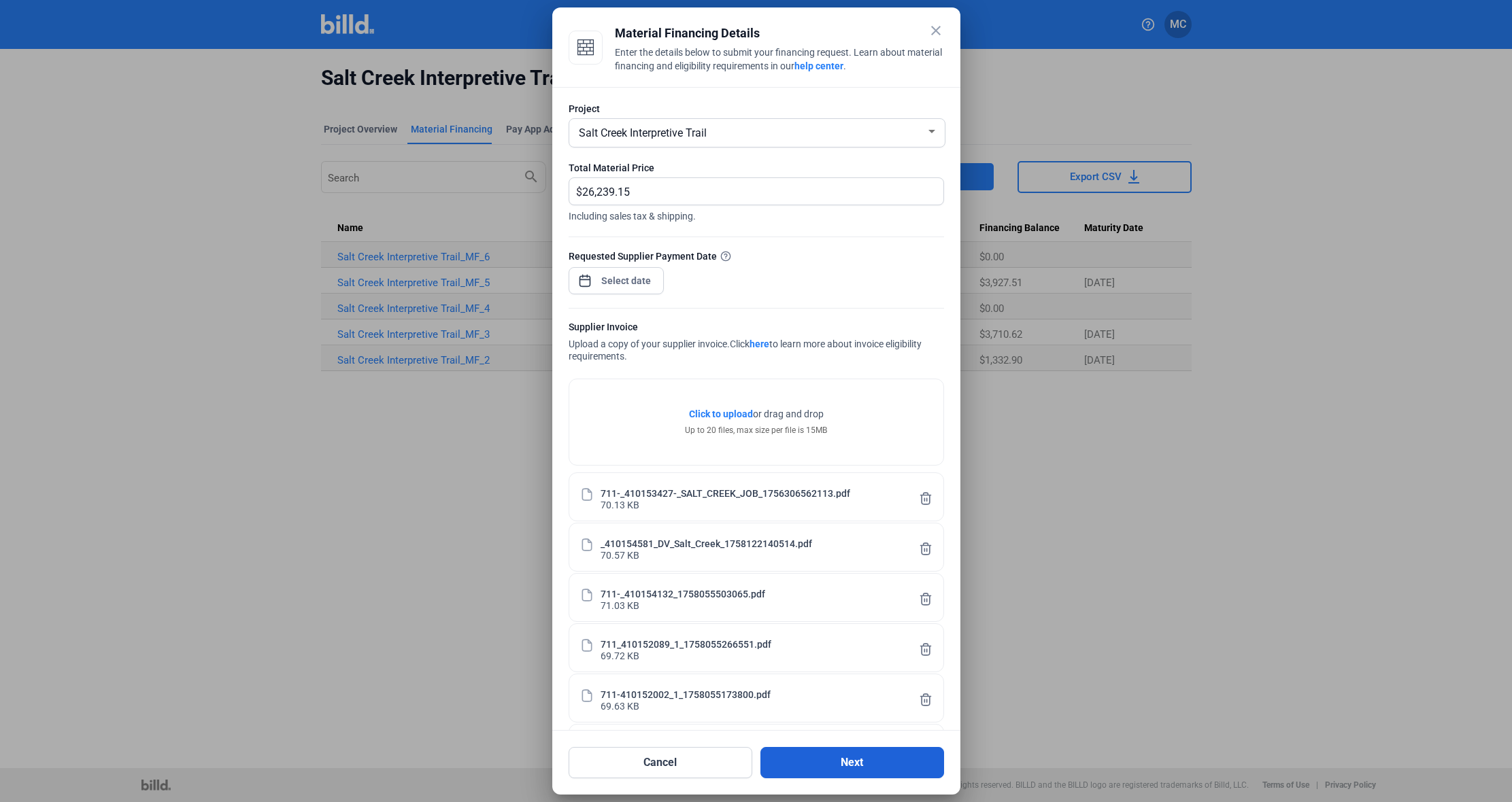
click at [863, 776] on button "Next" at bounding box center [852, 763] width 184 height 31
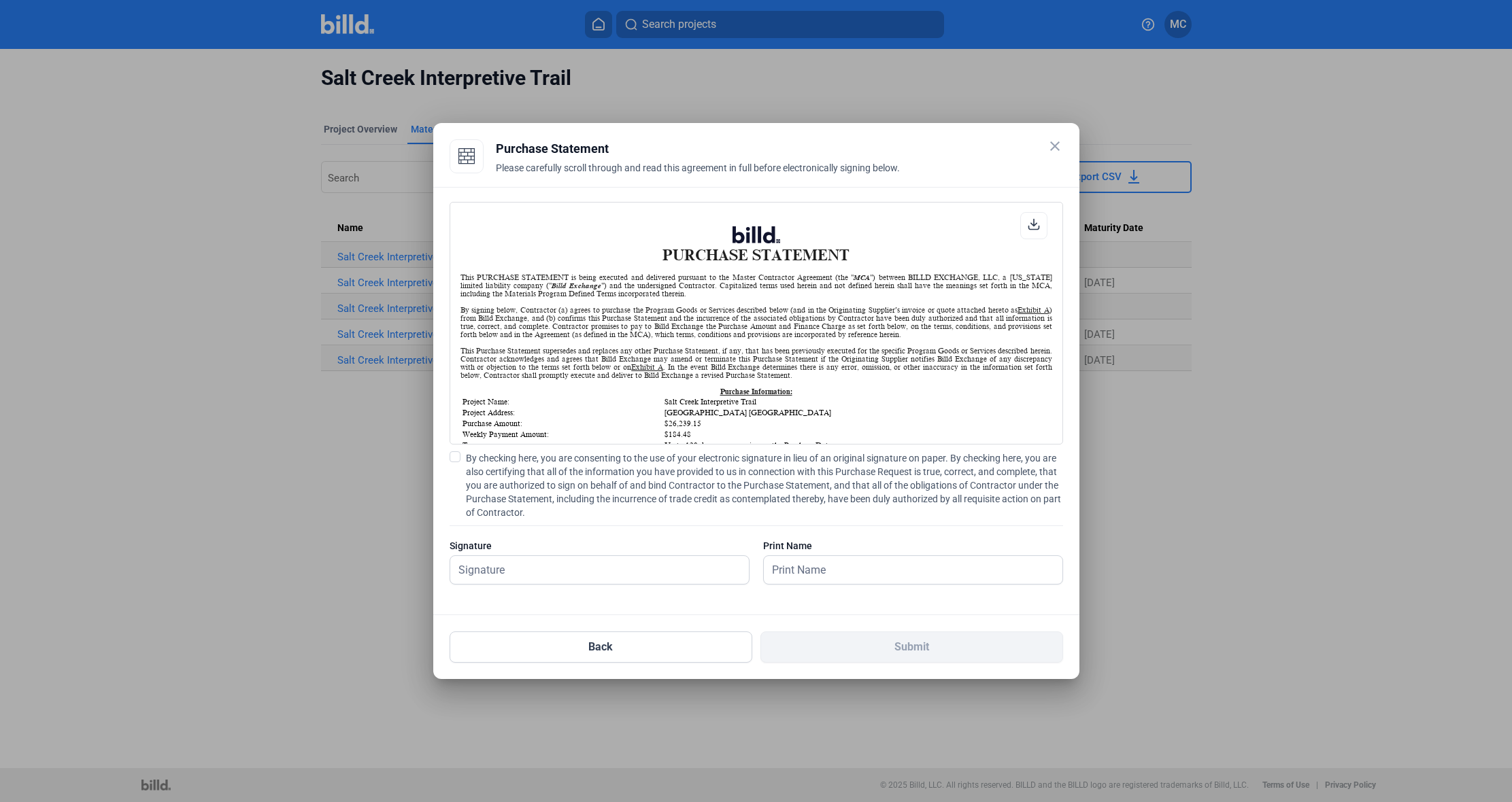
scroll to position [1, 0]
click at [456, 452] on span at bounding box center [454, 457] width 11 height 11
click at [0, 0] on input "By checking here, you are consenting to the use of your electronic signature in…" at bounding box center [0, 0] width 0 height 0
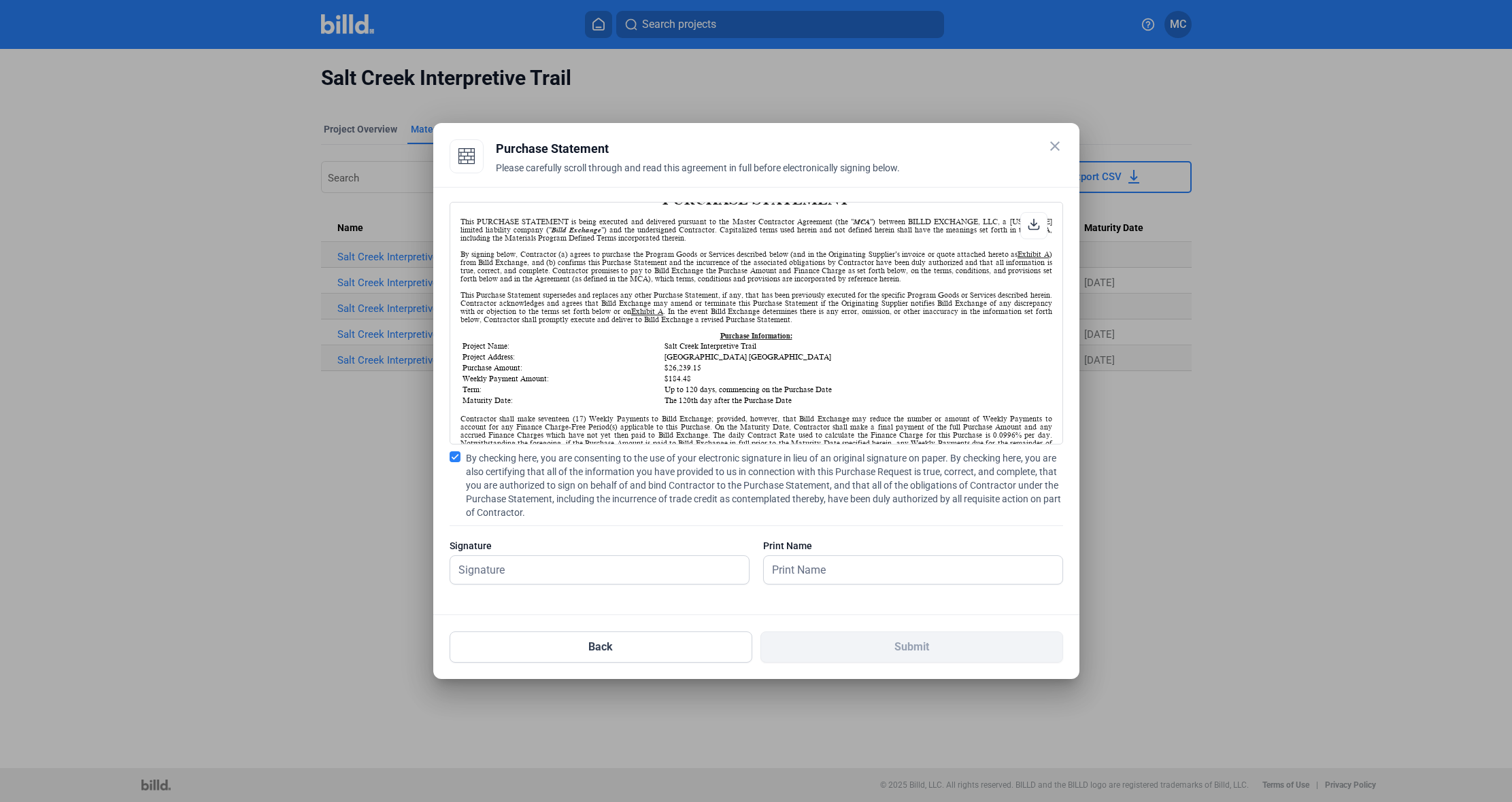
scroll to position [55, 0]
click at [593, 574] on input "text" at bounding box center [592, 570] width 284 height 27
type input "[PERSON_NAME]"
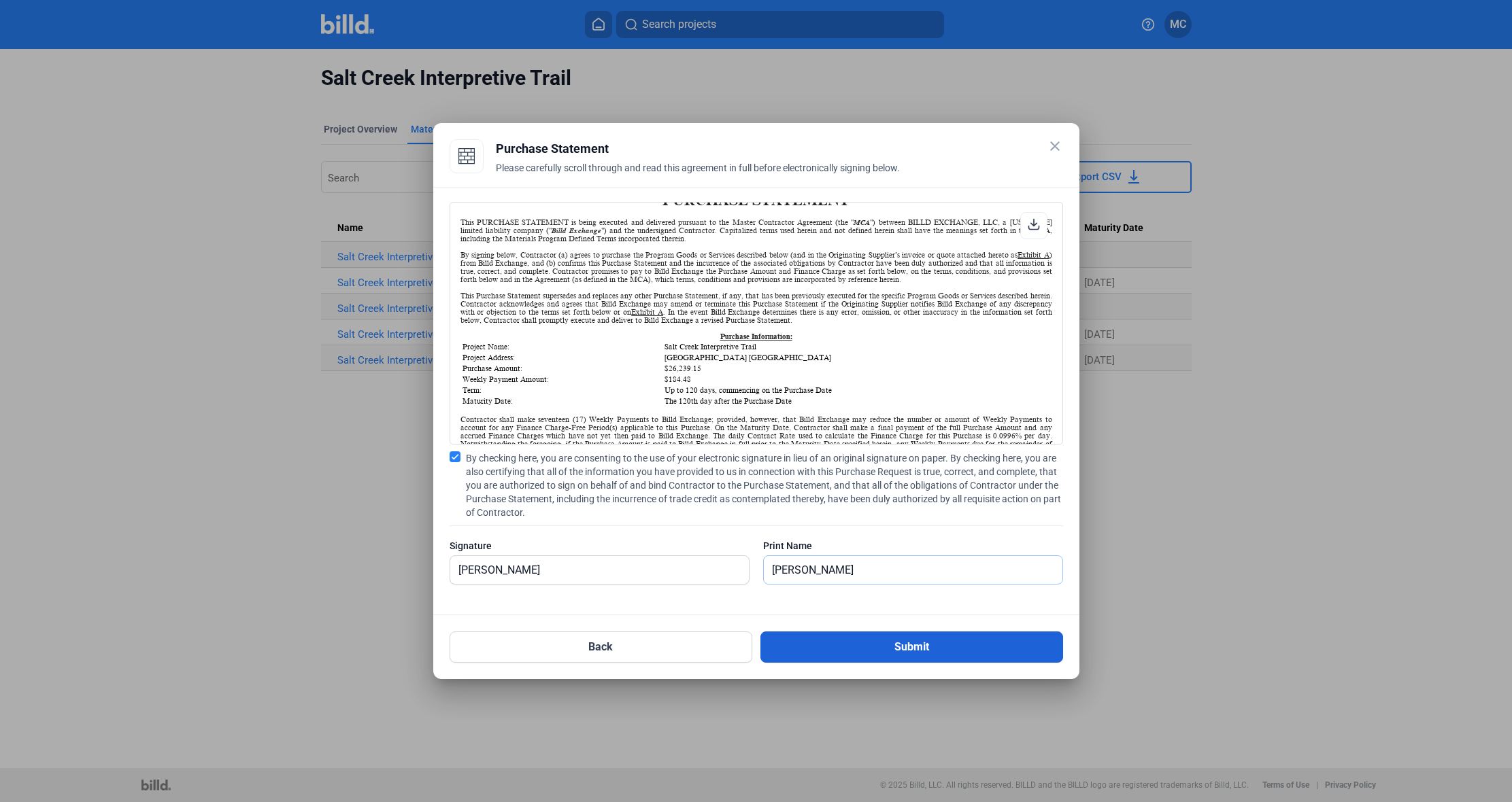
type input "[PERSON_NAME]"
click at [888, 651] on button "Submit" at bounding box center [911, 647] width 302 height 31
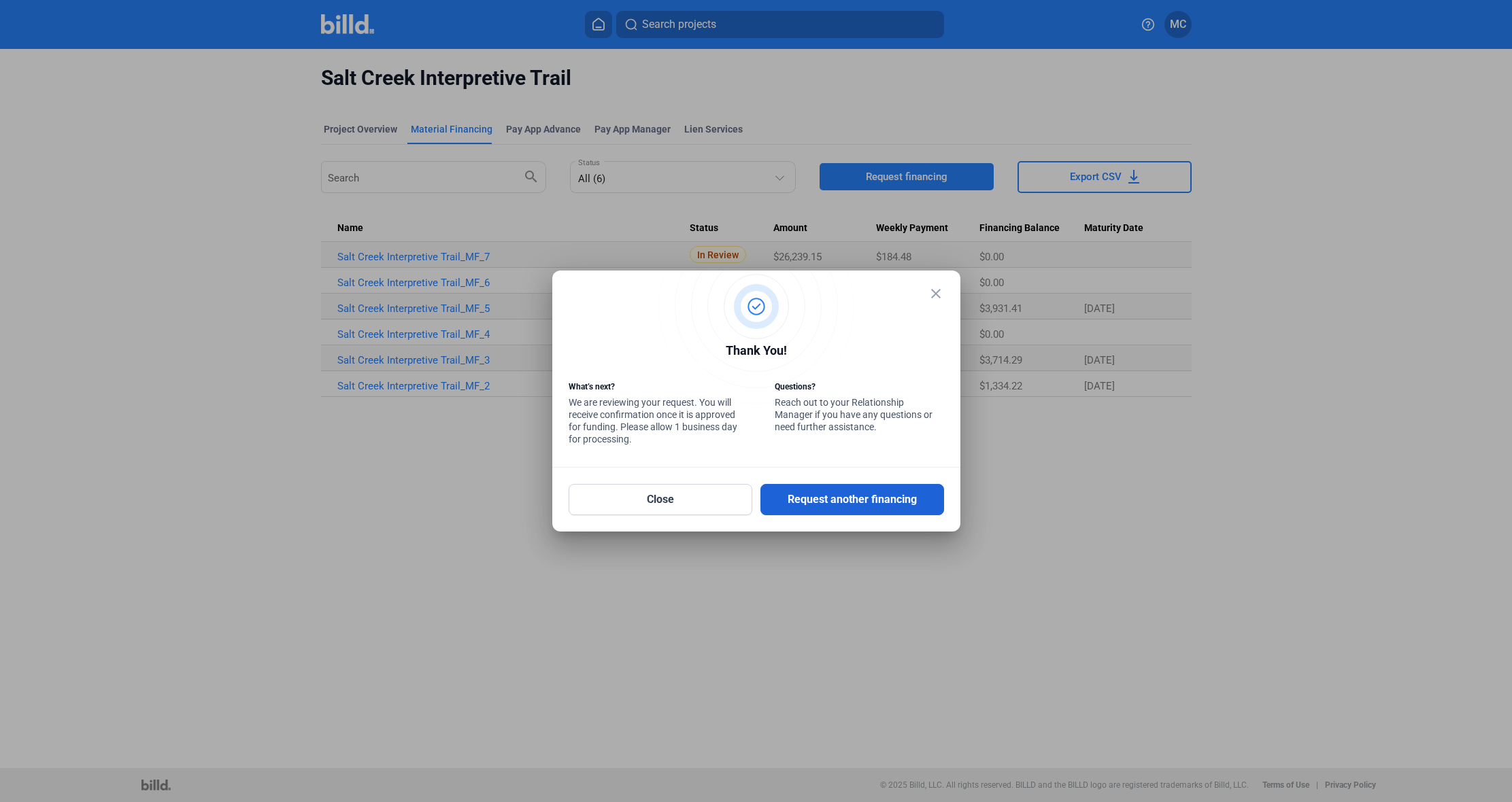
click at [843, 502] on button "Request another financing" at bounding box center [852, 500] width 184 height 31
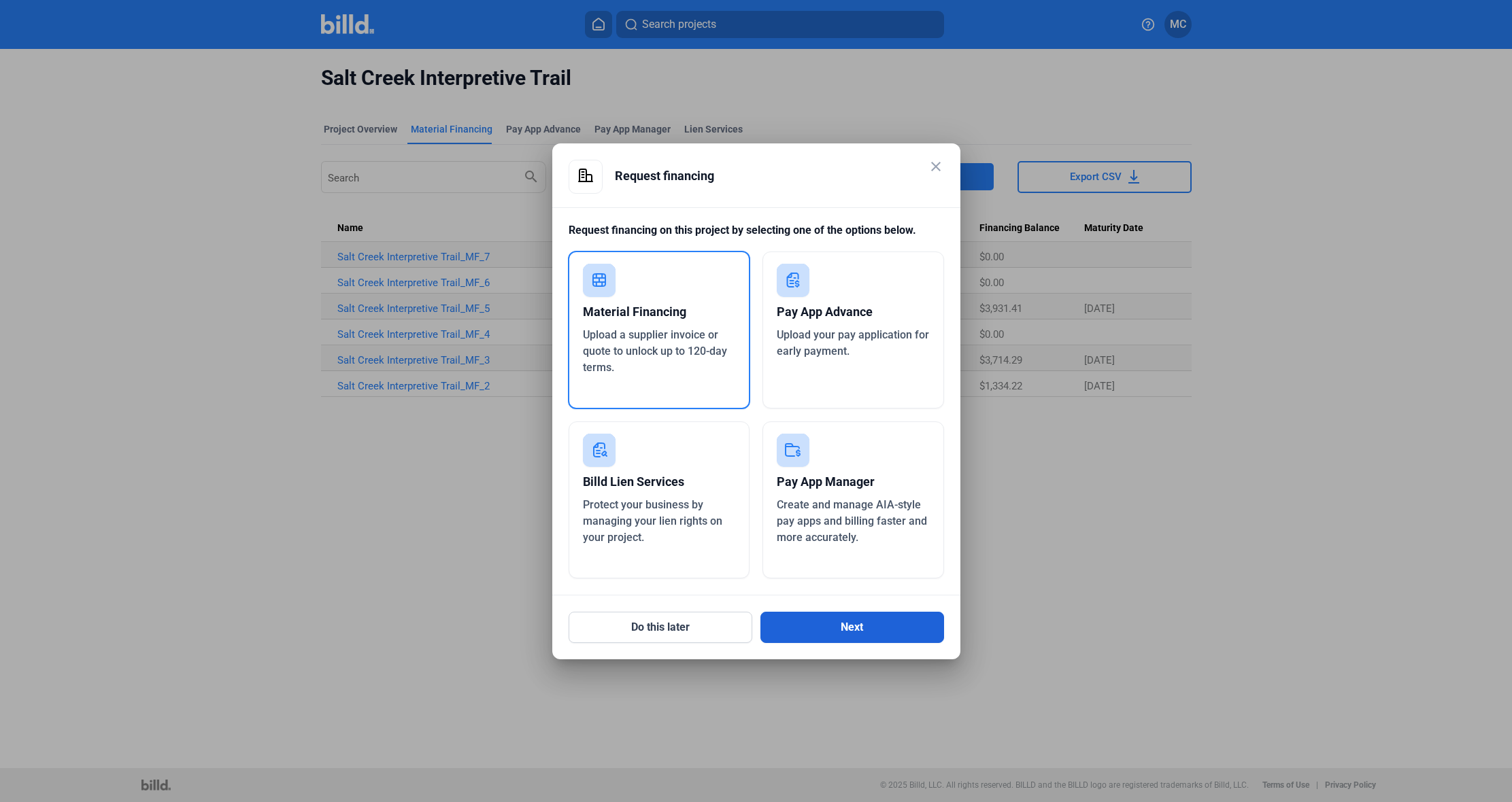
click at [874, 631] on button "Next" at bounding box center [852, 628] width 184 height 31
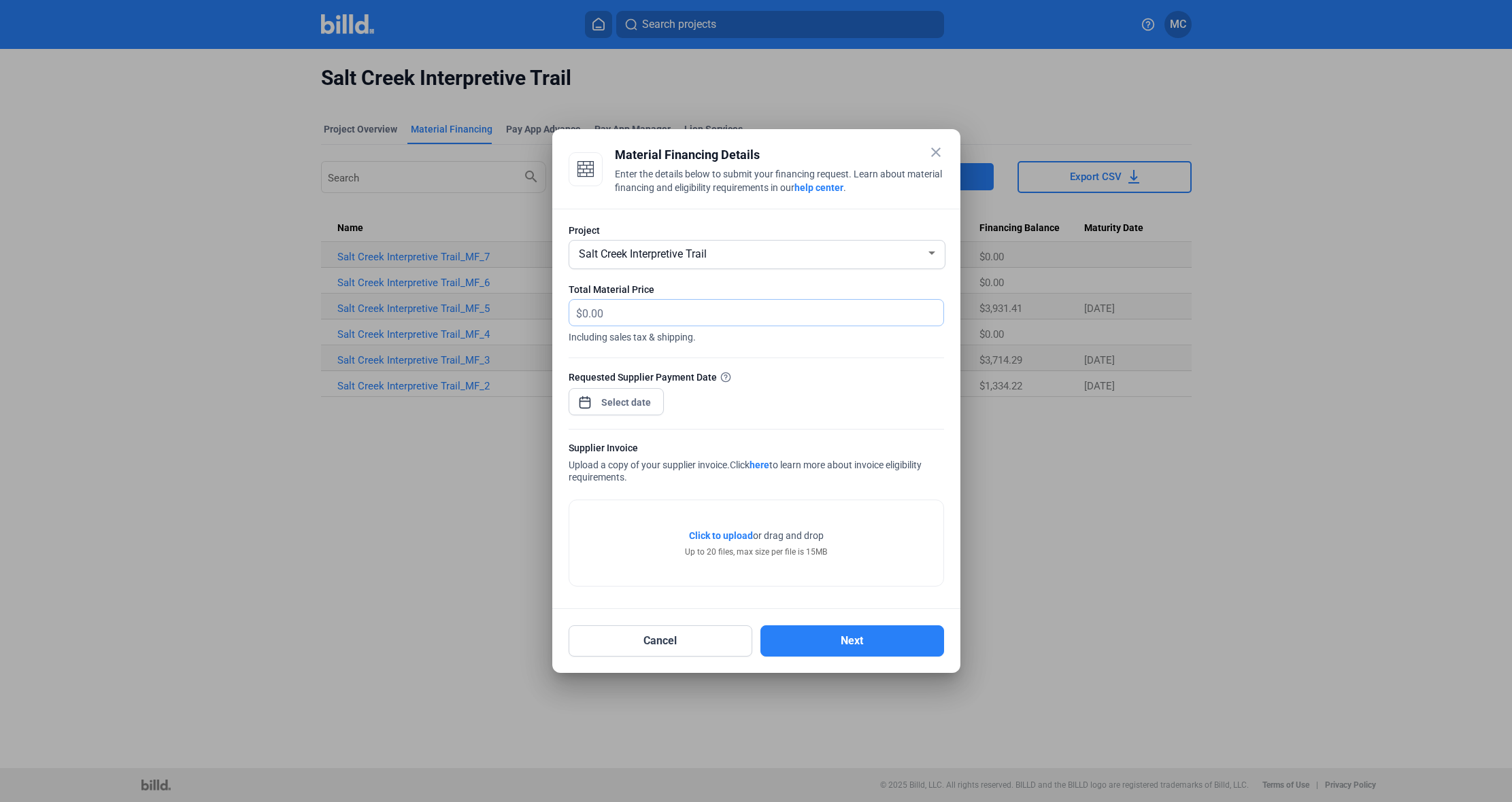
click at [738, 315] on input "text" at bounding box center [763, 313] width 361 height 27
type input "8,400"
click at [627, 400] on div "close Material Financing Details Enter the details below to submit your financi…" at bounding box center [756, 401] width 1512 height 802
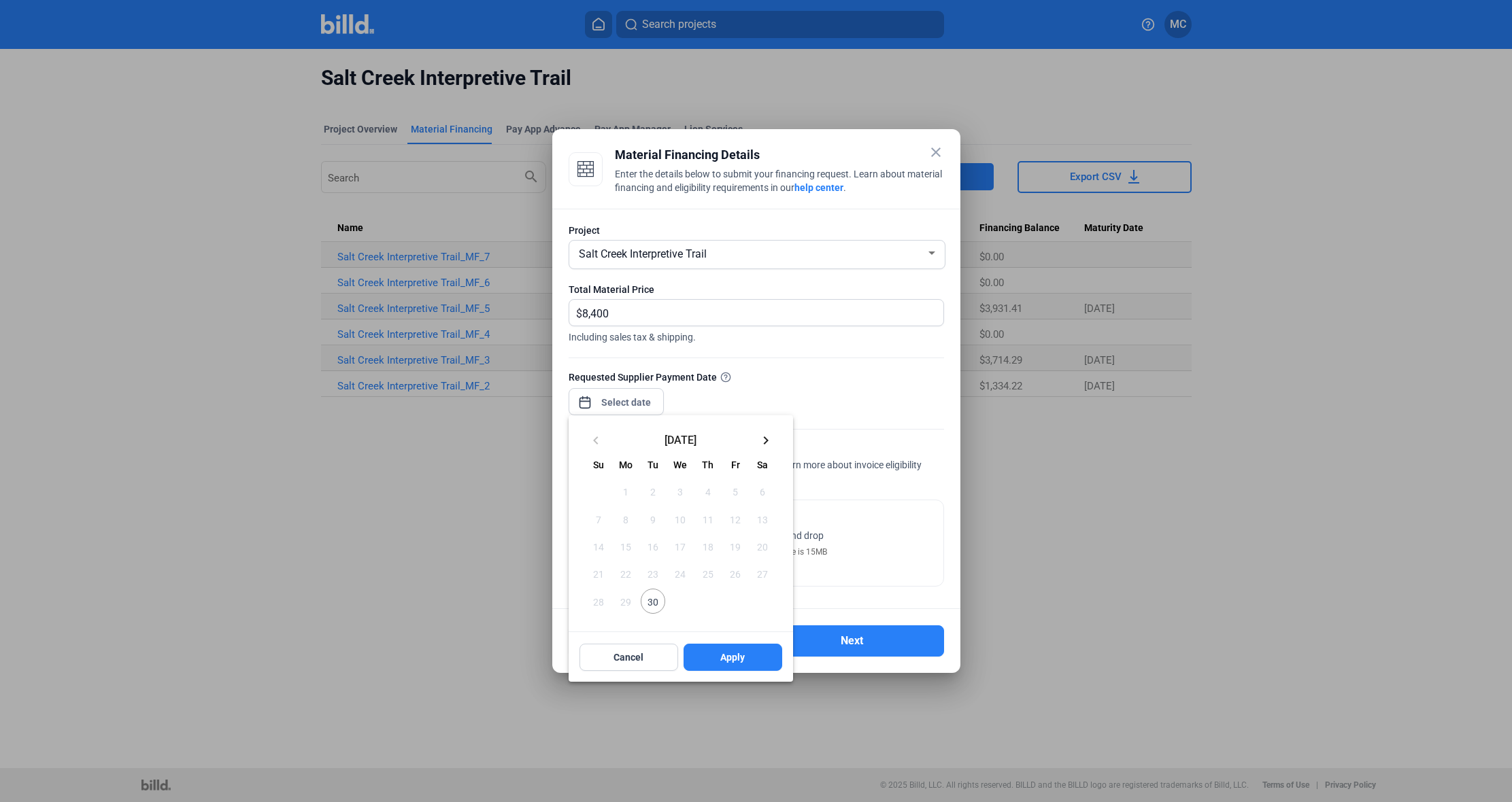
click at [658, 599] on span "30" at bounding box center [653, 601] width 25 height 25
click at [730, 660] on span "Apply" at bounding box center [732, 658] width 25 height 14
click at [796, 398] on div at bounding box center [756, 401] width 1512 height 802
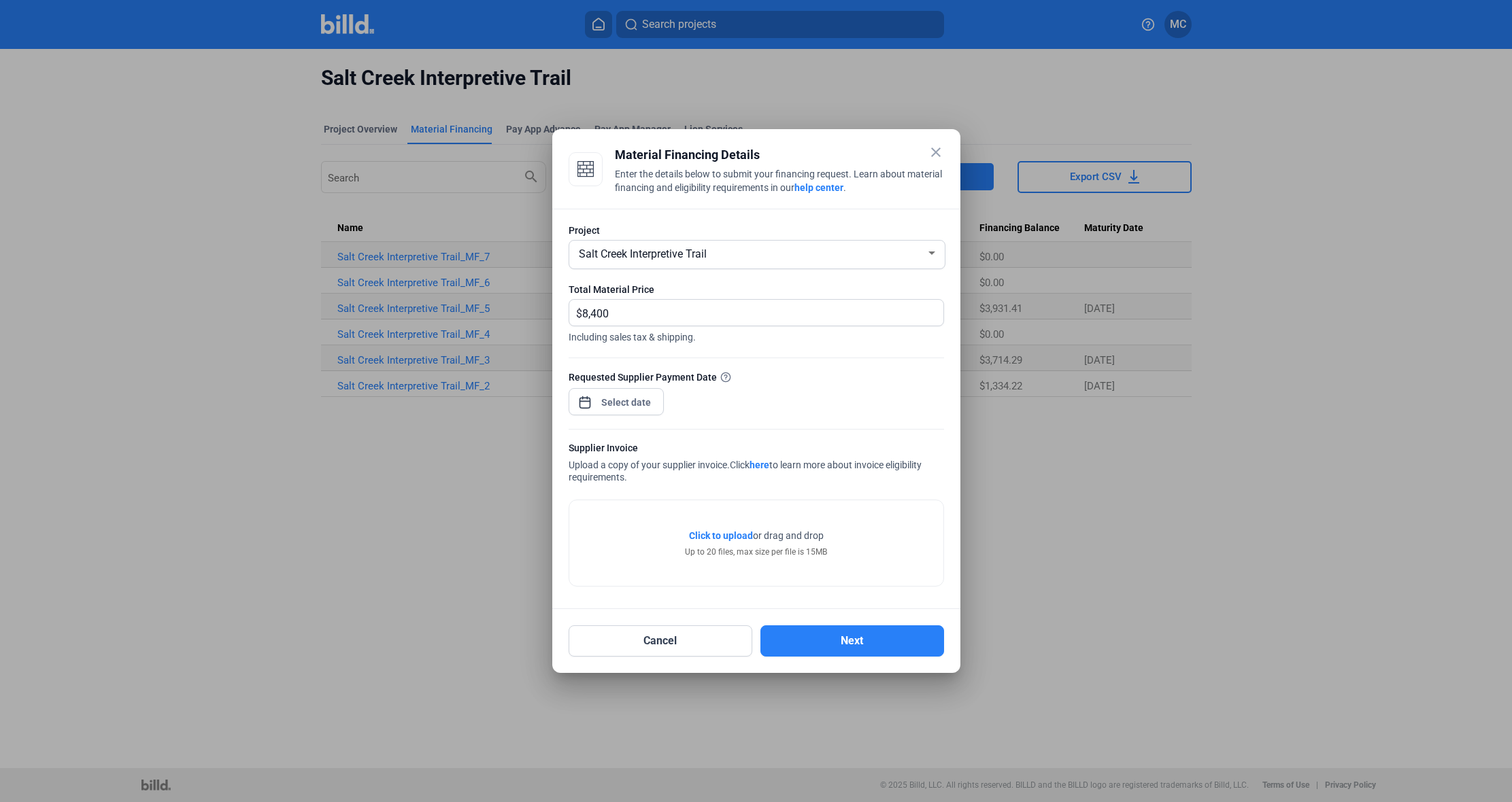
click at [730, 529] on span "Click to upload Tap to upload" at bounding box center [721, 536] width 64 height 14
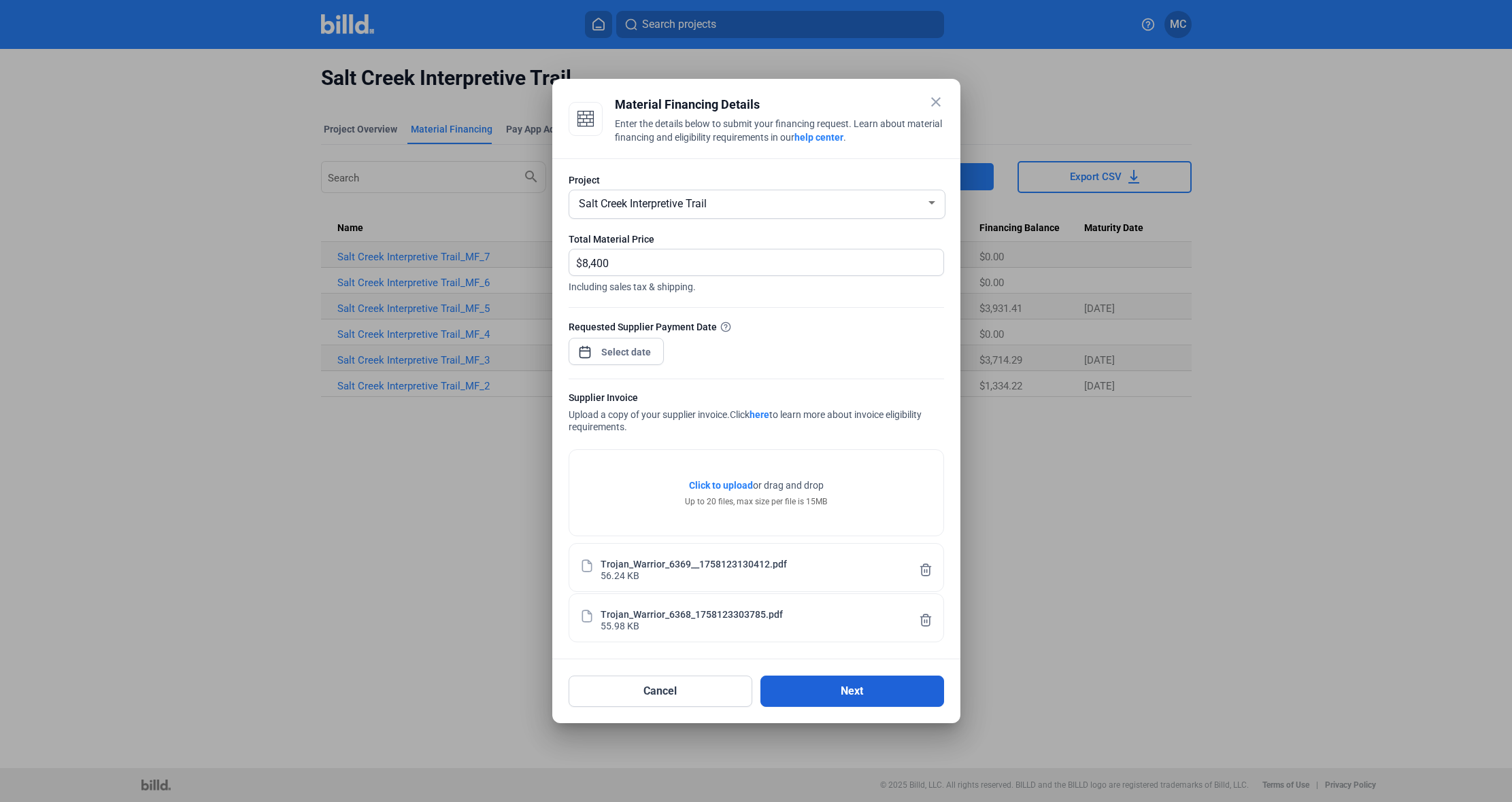
click at [843, 692] on button "Next" at bounding box center [852, 691] width 184 height 31
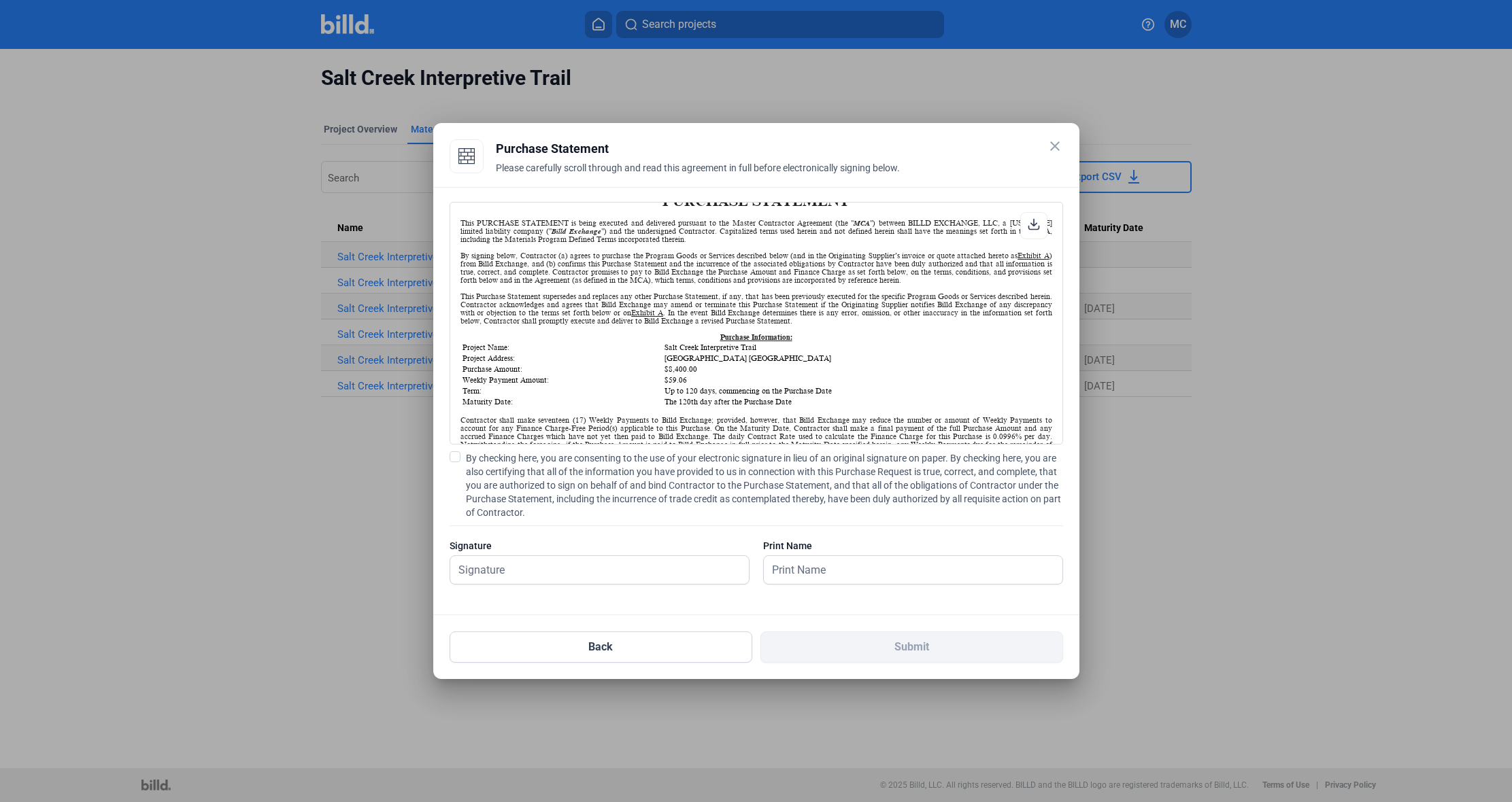
scroll to position [56, 0]
click at [455, 455] on span at bounding box center [454, 457] width 11 height 11
click at [0, 0] on input "By checking here, you are consenting to the use of your electronic signature in…" at bounding box center [0, 0] width 0 height 0
click at [514, 568] on input "text" at bounding box center [592, 570] width 284 height 27
type input "[PERSON_NAME]"
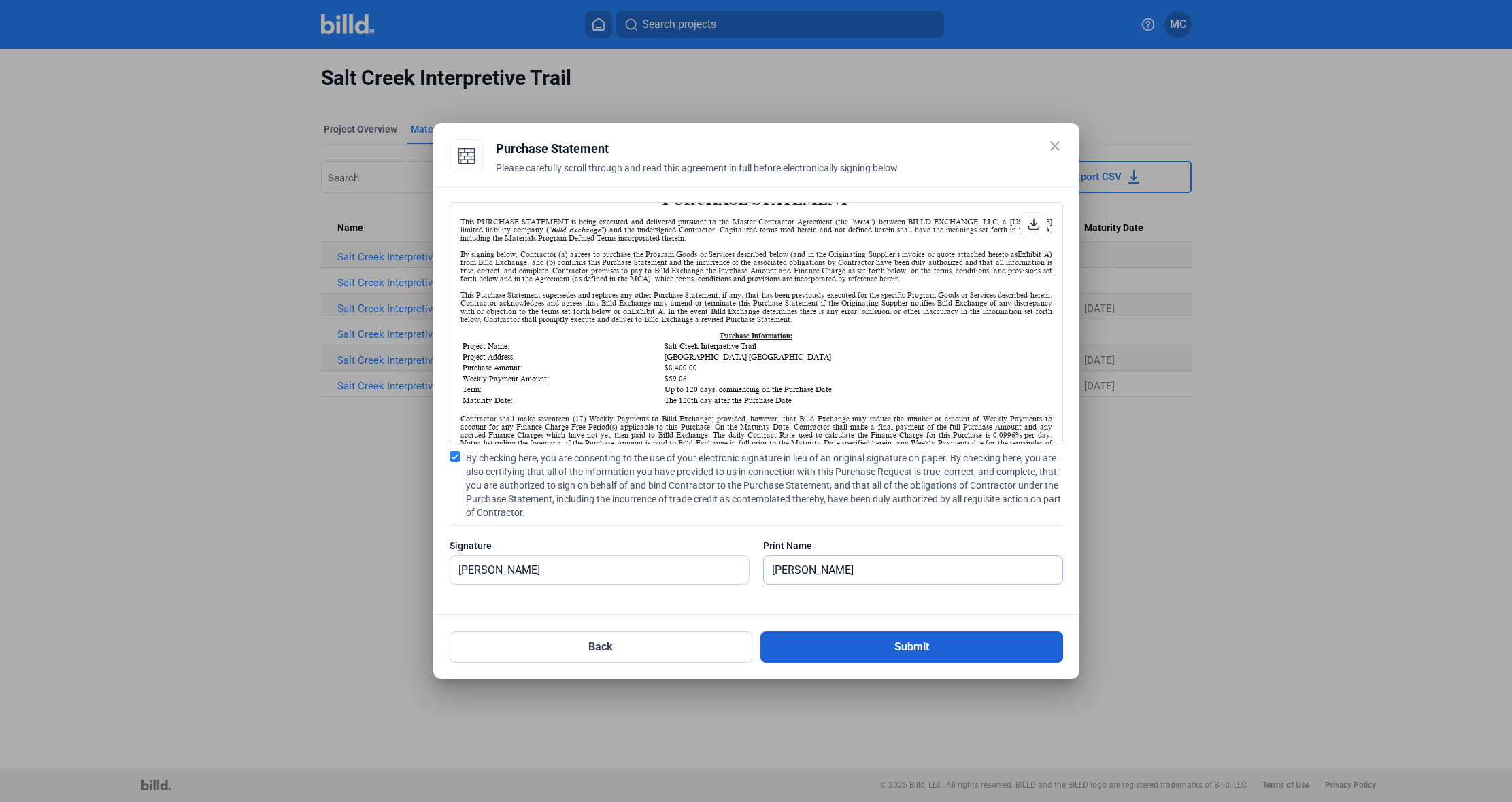
type input "[PERSON_NAME]"
click at [865, 657] on button "Submit" at bounding box center [911, 647] width 302 height 31
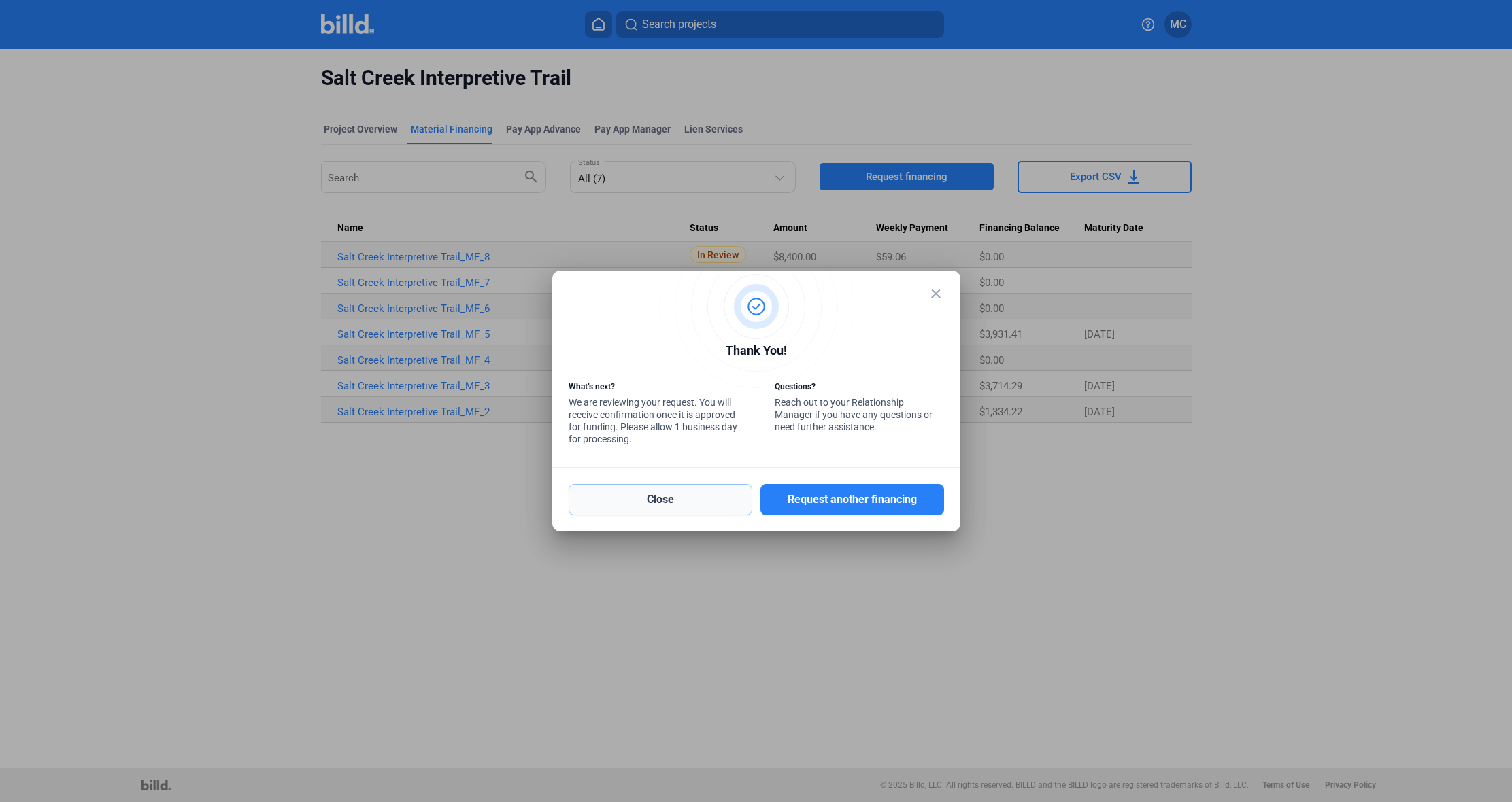
click at [698, 503] on button "Close" at bounding box center [661, 500] width 184 height 31
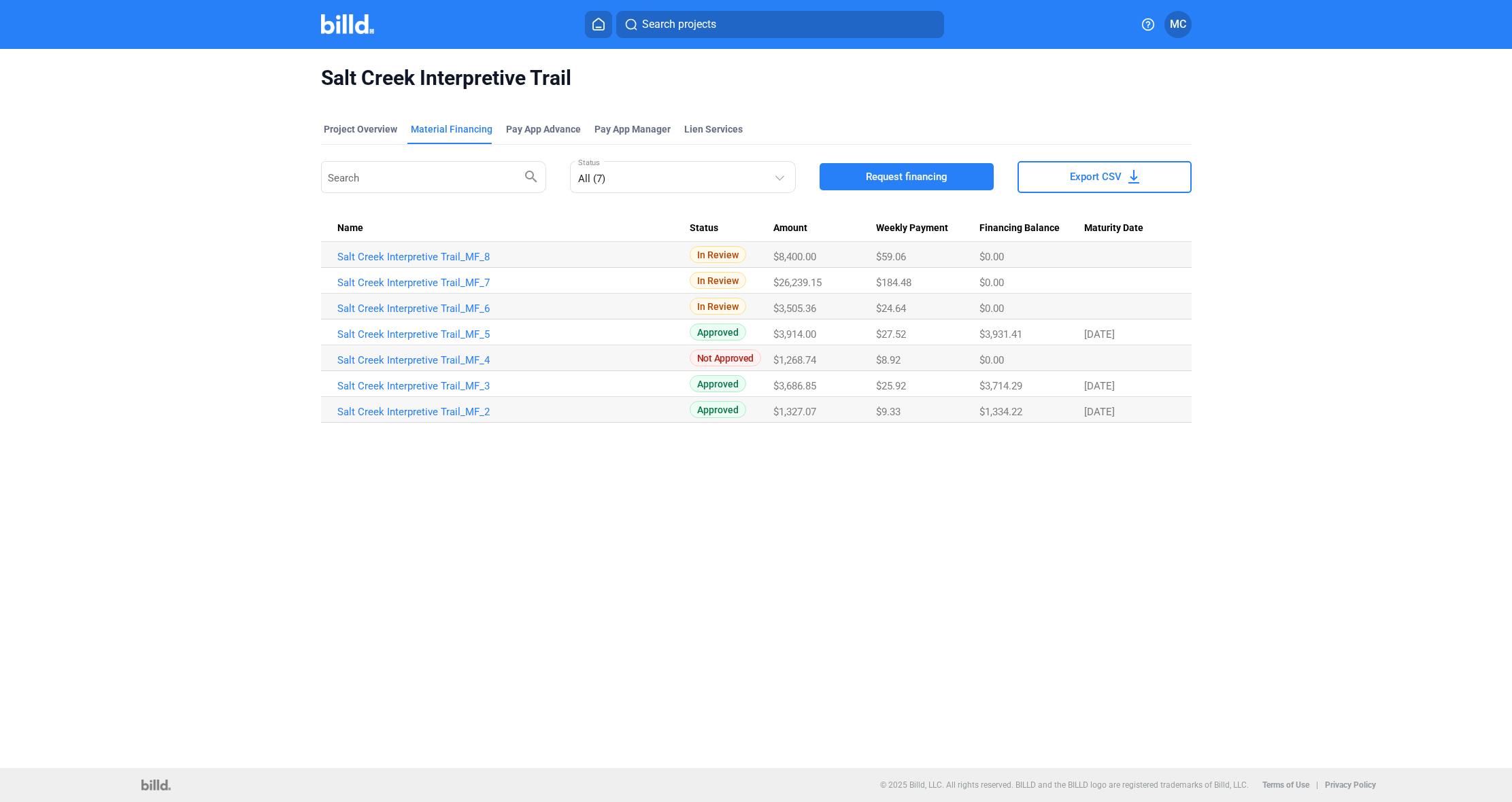
click at [595, 28] on icon at bounding box center [599, 24] width 14 height 13
